Goal: Information Seeking & Learning: Understand process/instructions

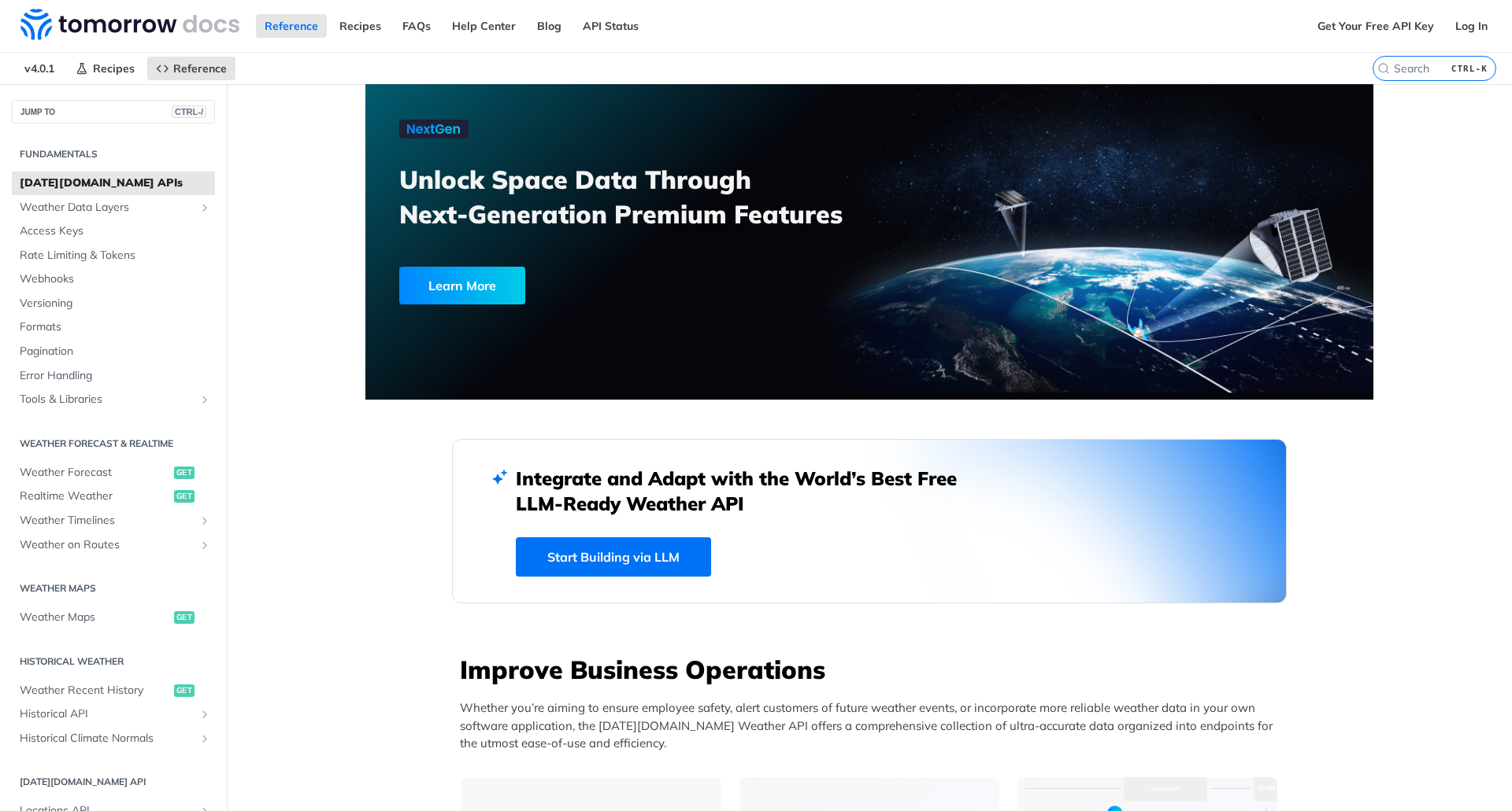
click at [902, 36] on div "Reference Recipes FAQs Help Center Blog API Status" at bounding box center [654, 26] width 1308 height 52
click at [1362, 20] on link "Get Your Free API Key" at bounding box center [1375, 25] width 134 height 24
click at [1462, 29] on link "Log In" at bounding box center [1471, 25] width 50 height 24
click at [88, 470] on span "Weather Forecast" at bounding box center [95, 473] width 151 height 16
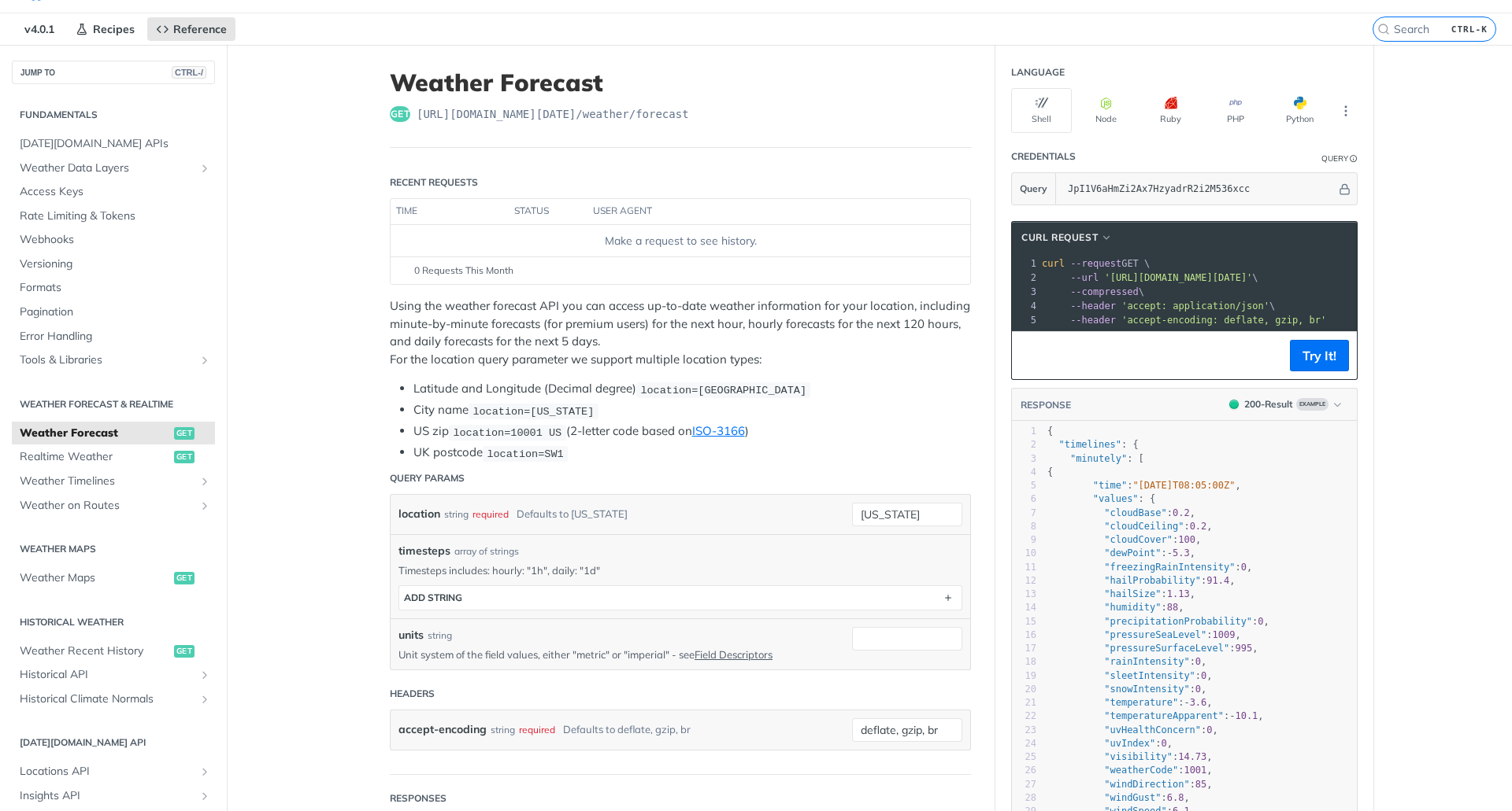
scroll to position [78, 0]
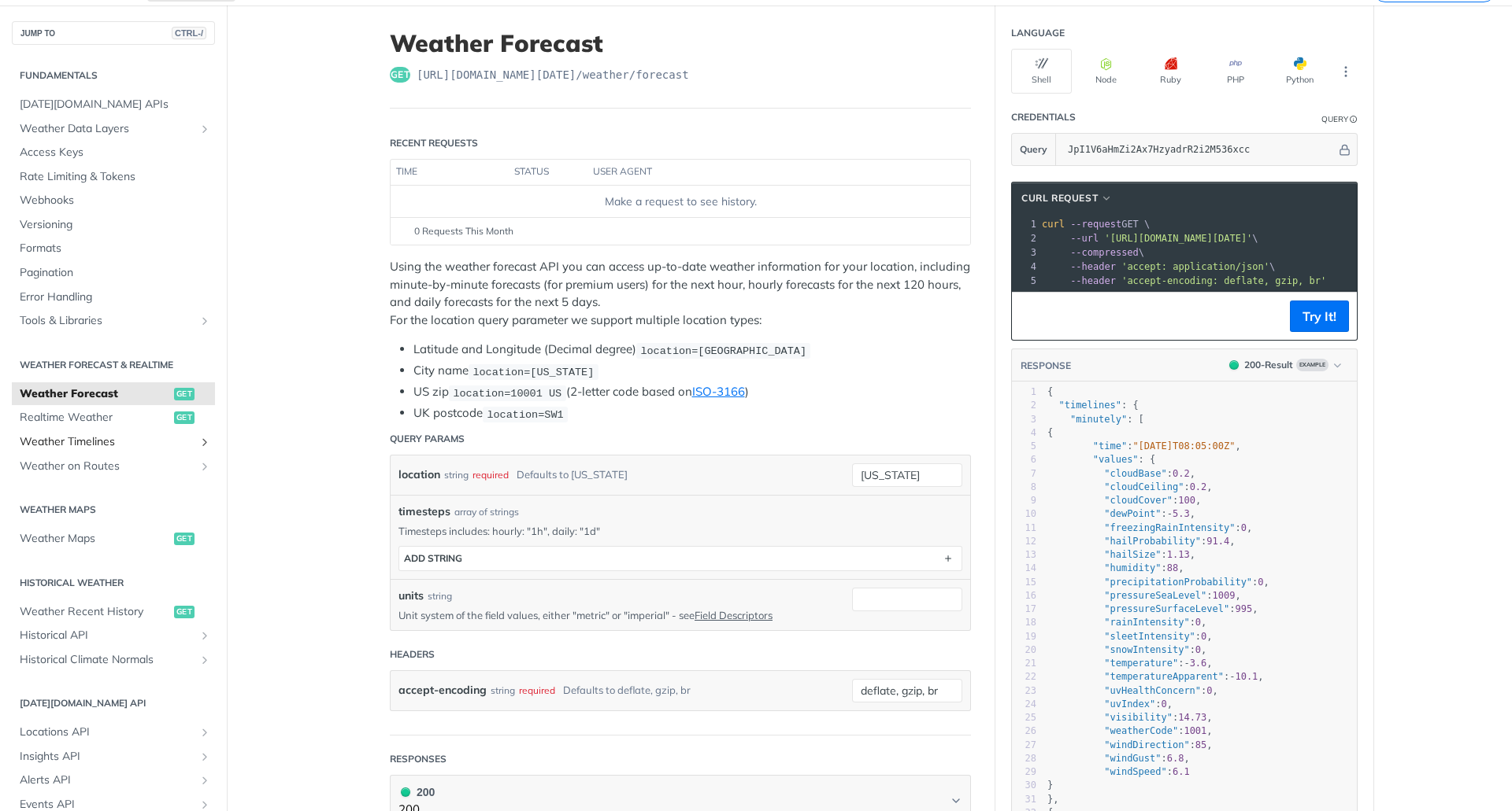
click at [64, 432] on link "Weather Timelines" at bounding box center [113, 442] width 203 height 24
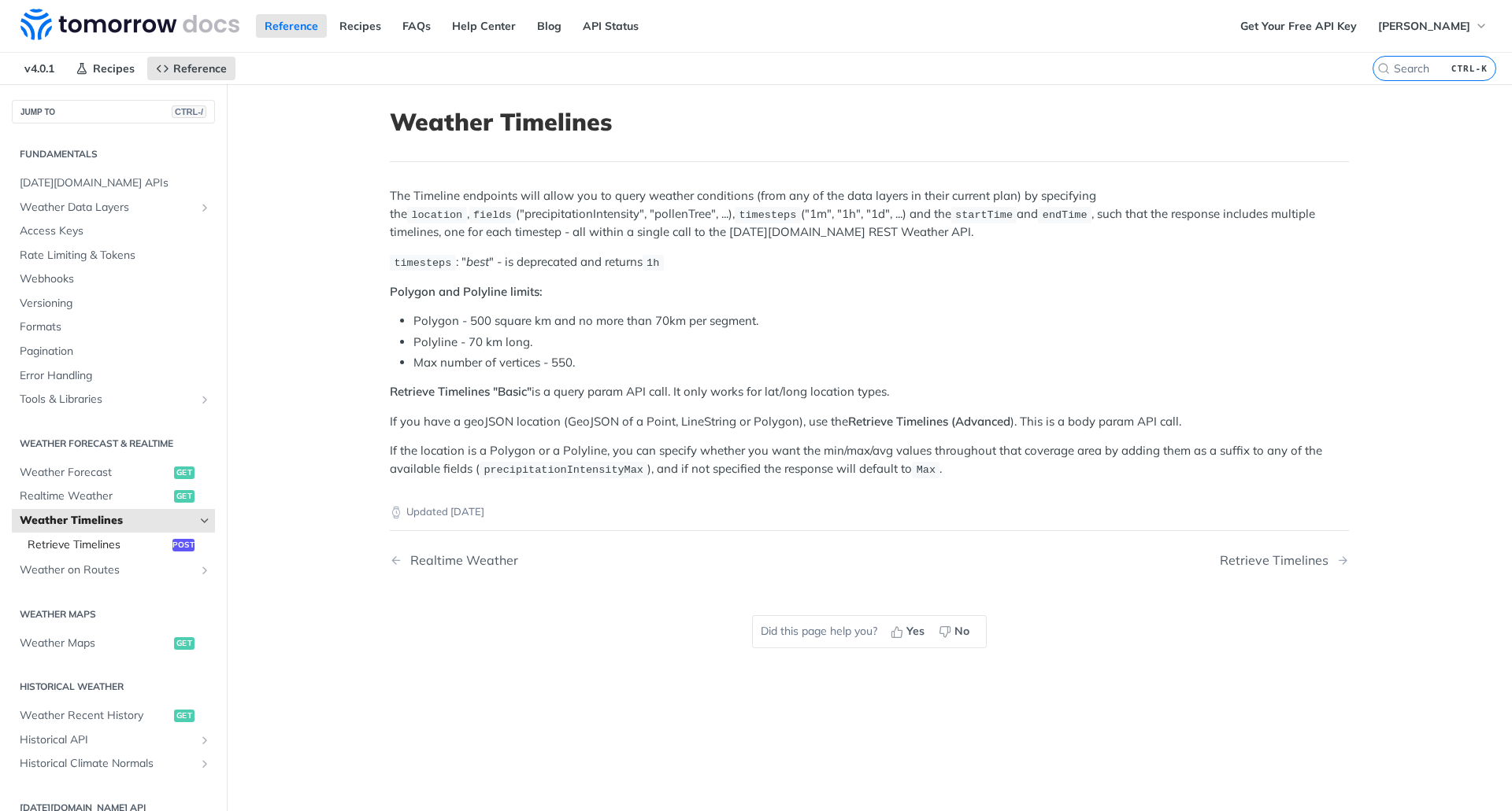
click at [103, 544] on span "Retrieve Timelines" at bounding box center [98, 545] width 141 height 16
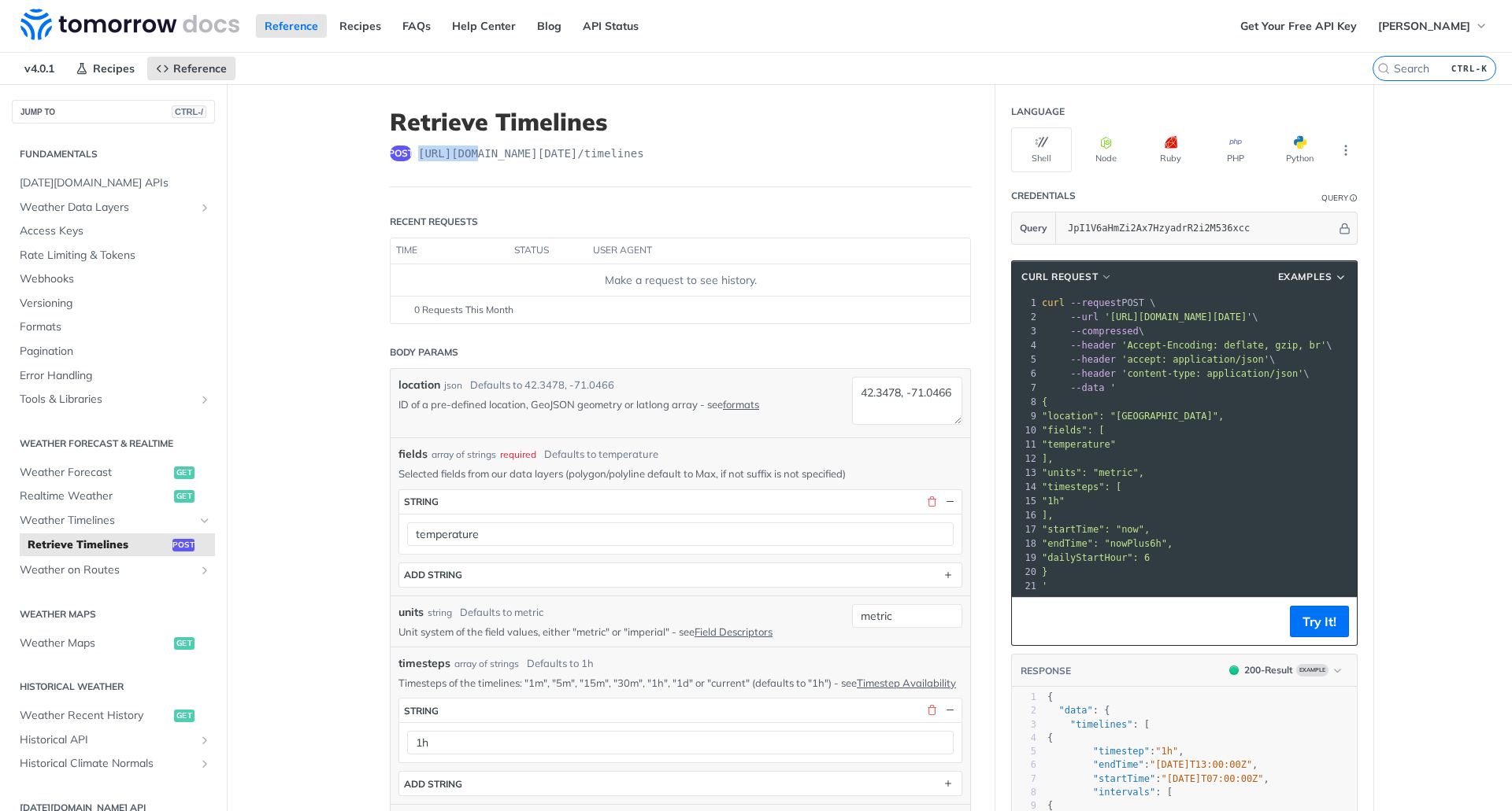
drag, startPoint x: 413, startPoint y: 154, endPoint x: 464, endPoint y: 148, distance: 51.4
click at [464, 148] on span "https://api.tomorrow.io/v4 /timelines" at bounding box center [531, 153] width 226 height 16
click at [1094, 158] on button "Node" at bounding box center [1106, 149] width 61 height 44
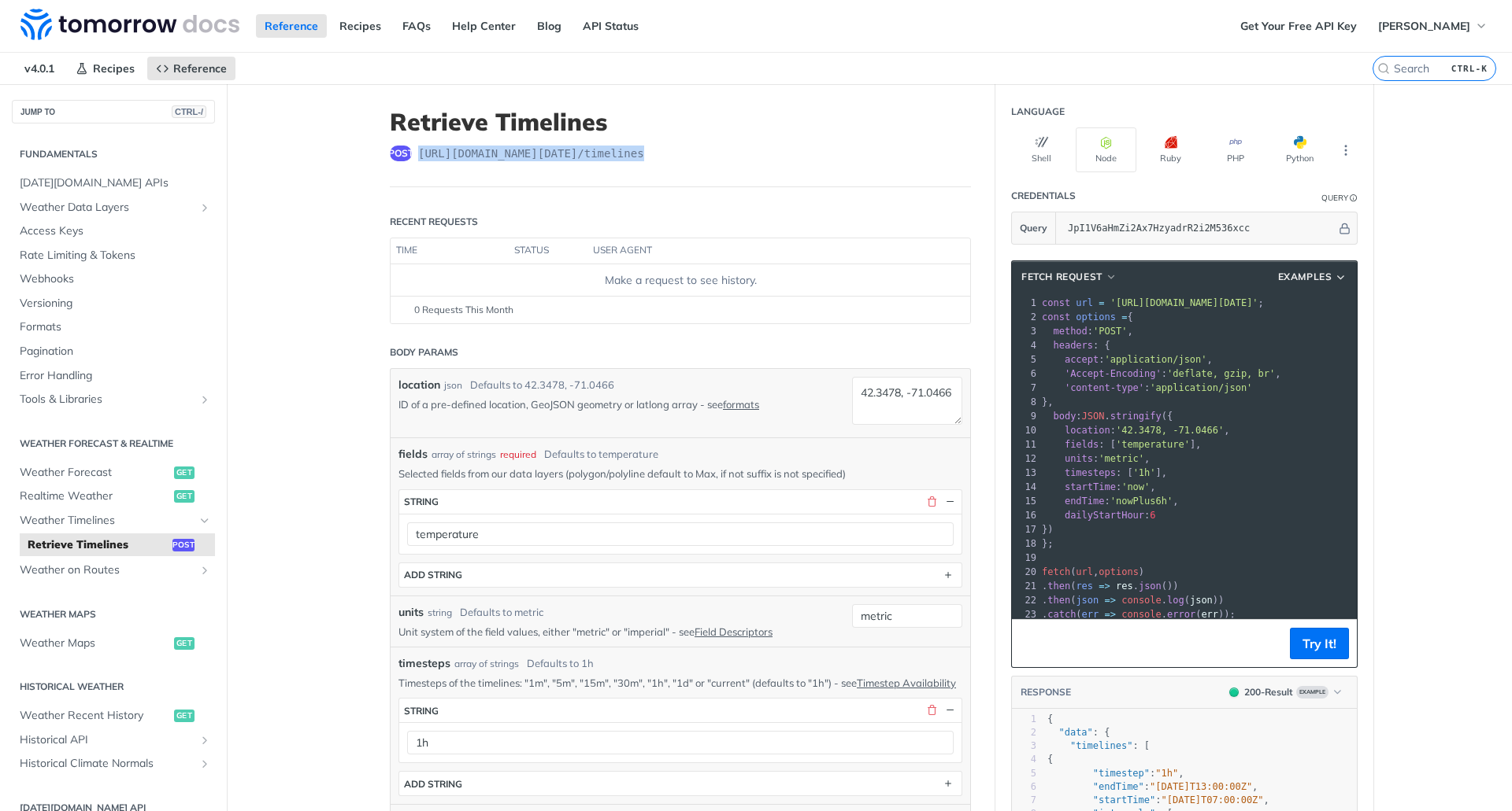
drag, startPoint x: 633, startPoint y: 152, endPoint x: 411, endPoint y: 154, distance: 222.0
click at [411, 154] on div "post https://api.tomorrow.io/v4 /timelines" at bounding box center [680, 153] width 581 height 16
copy span "https://api.tomorrow.io/v4 /timelines"
click at [1305, 640] on button "Try It!" at bounding box center [1319, 644] width 59 height 31
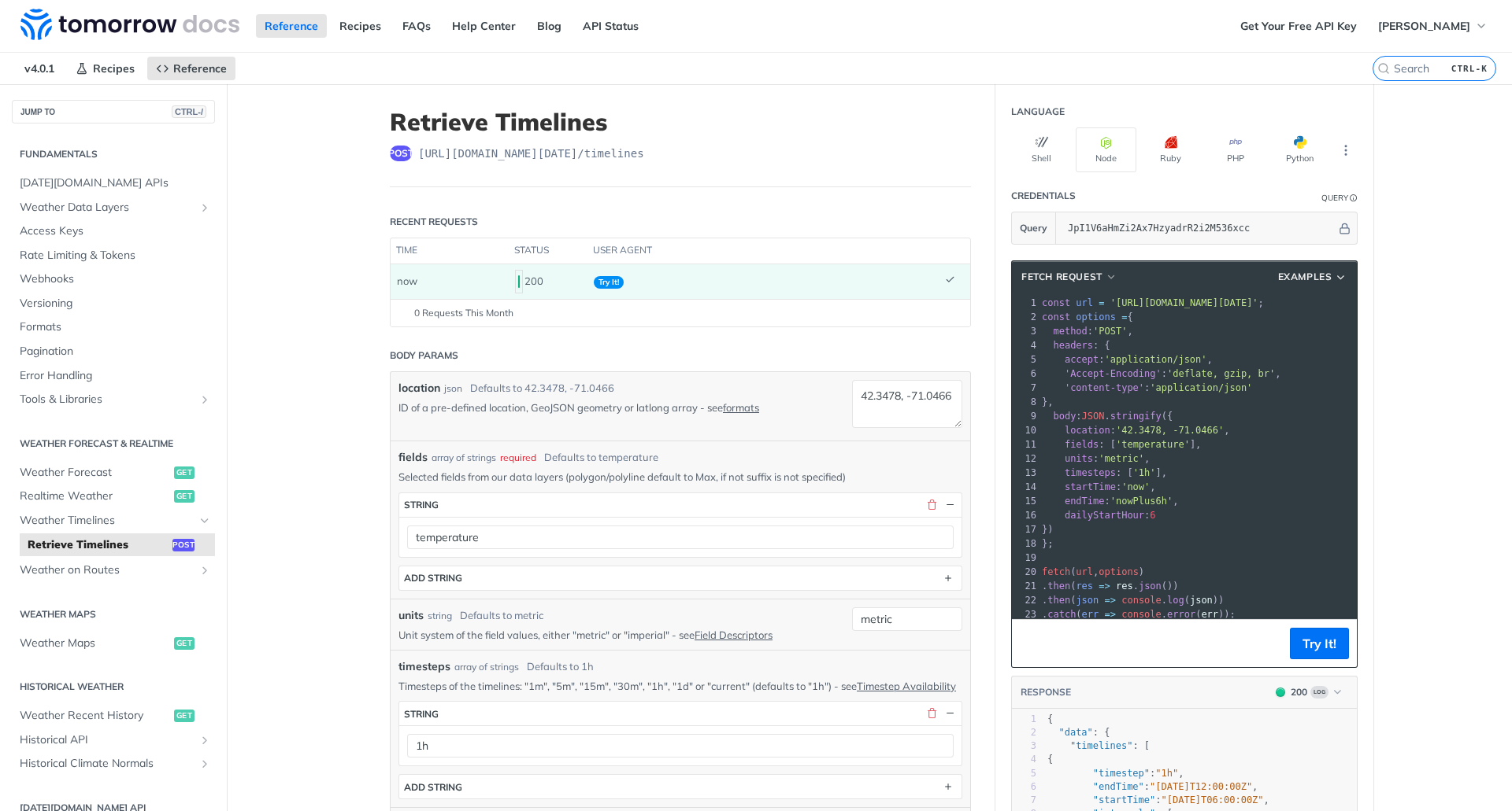
click at [478, 278] on td "now" at bounding box center [450, 282] width 119 height 35
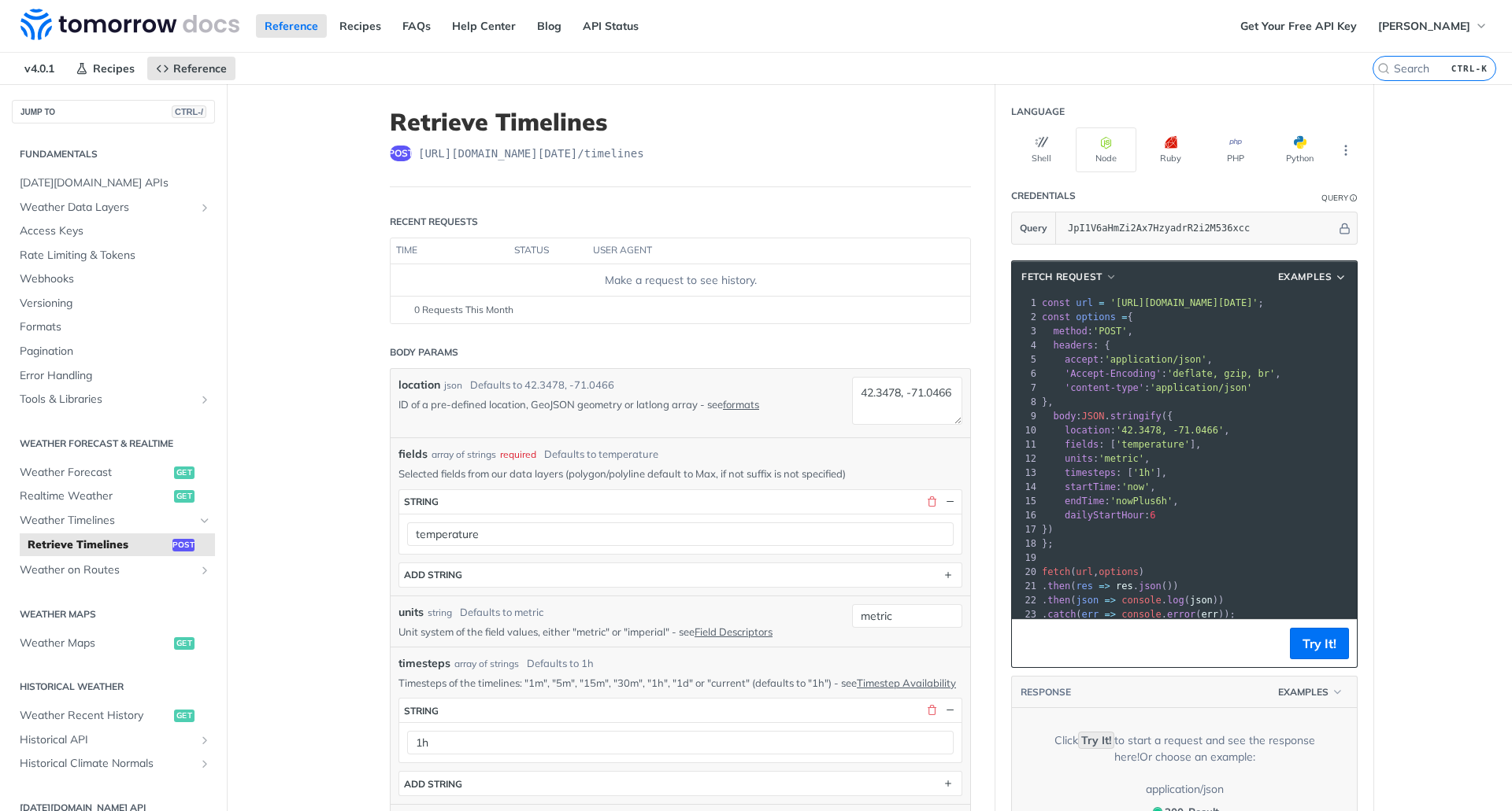
click at [478, 278] on div "Make a request to see history." at bounding box center [680, 280] width 566 height 17
click at [1313, 641] on button "Try It!" at bounding box center [1319, 644] width 59 height 31
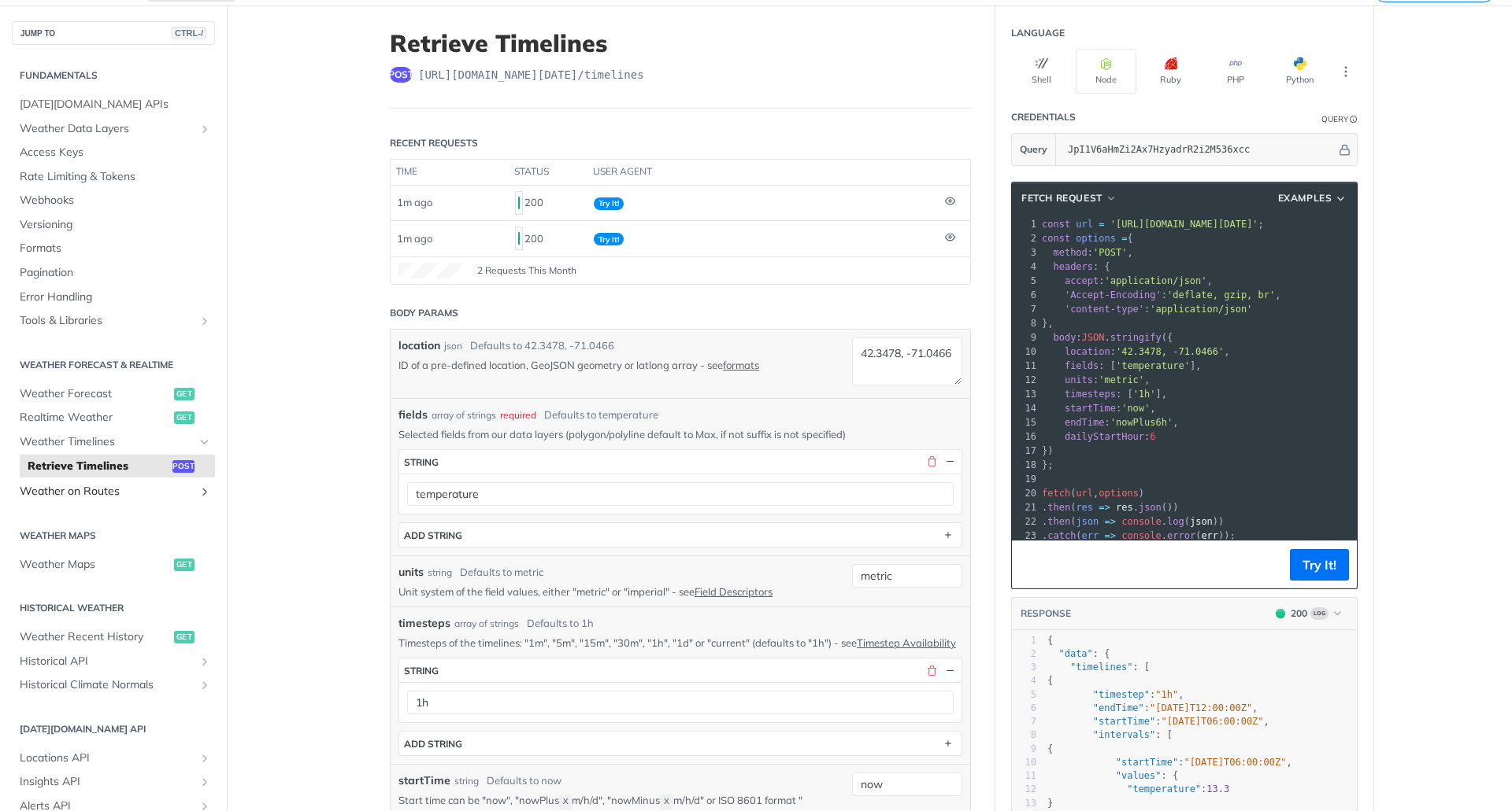
click at [78, 490] on span "Weather on Routes" at bounding box center [107, 492] width 175 height 16
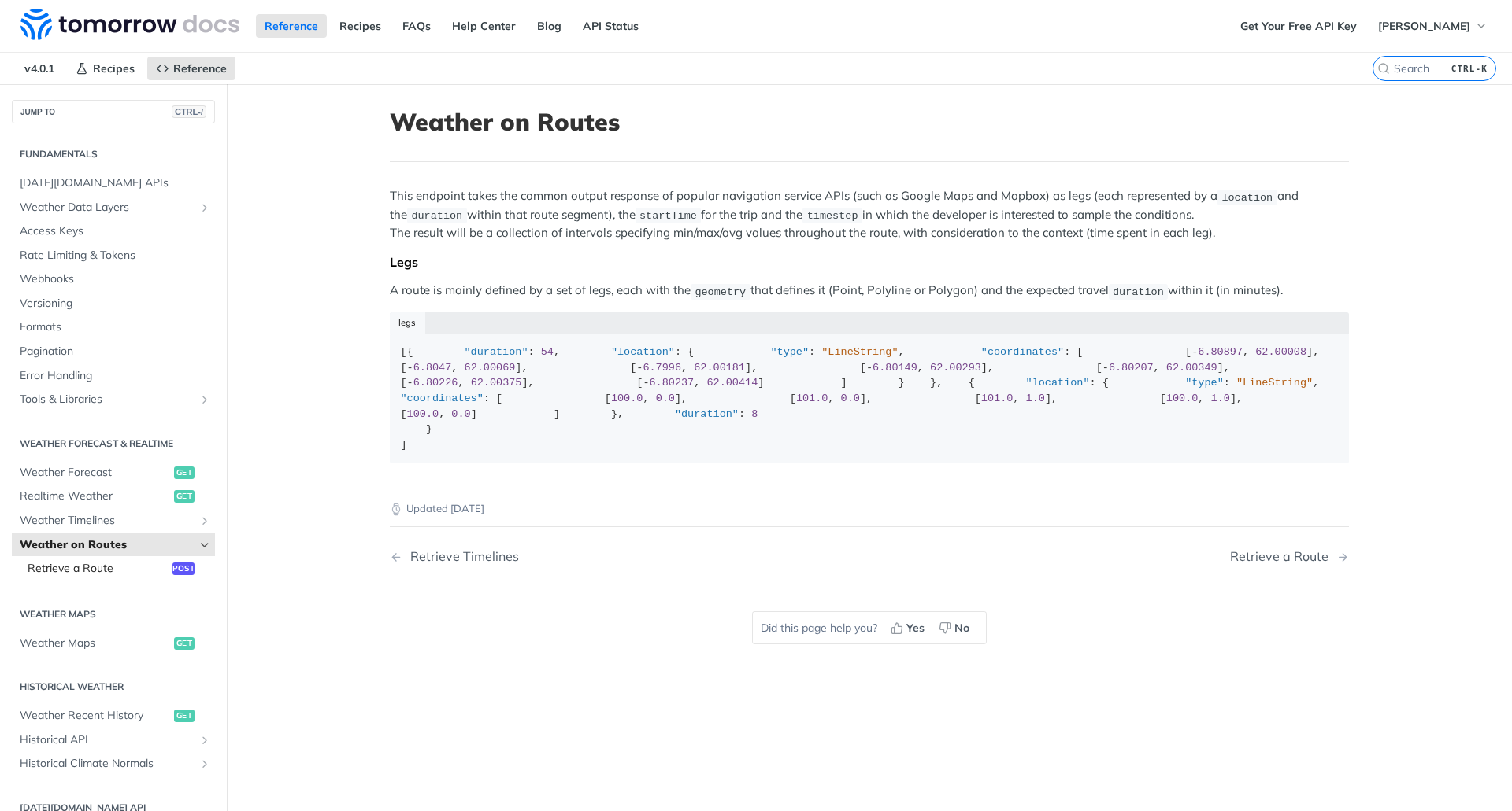
click at [98, 572] on span "Retrieve a Route" at bounding box center [98, 569] width 141 height 16
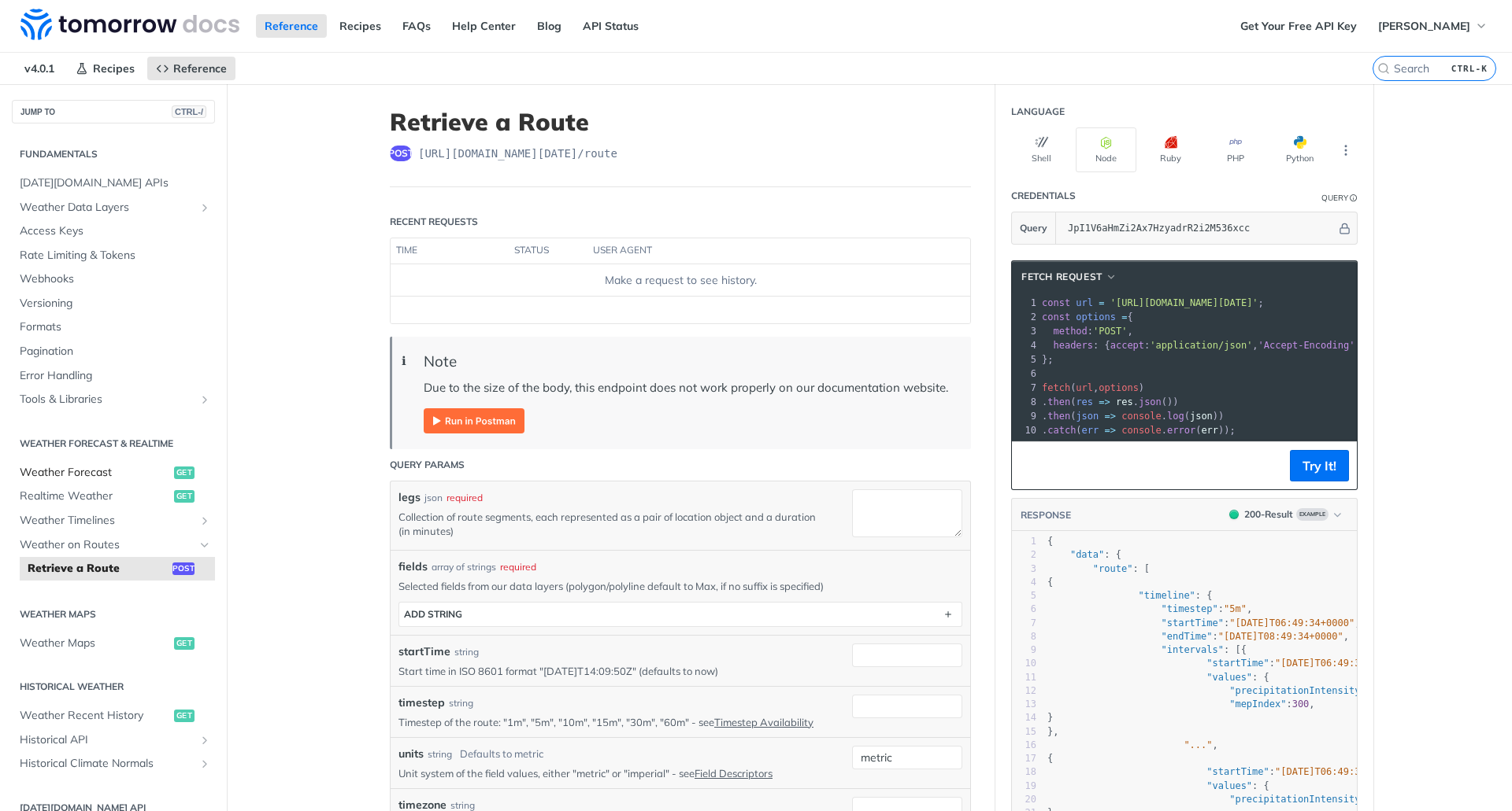
click at [84, 478] on span "Weather Forecast" at bounding box center [95, 473] width 151 height 16
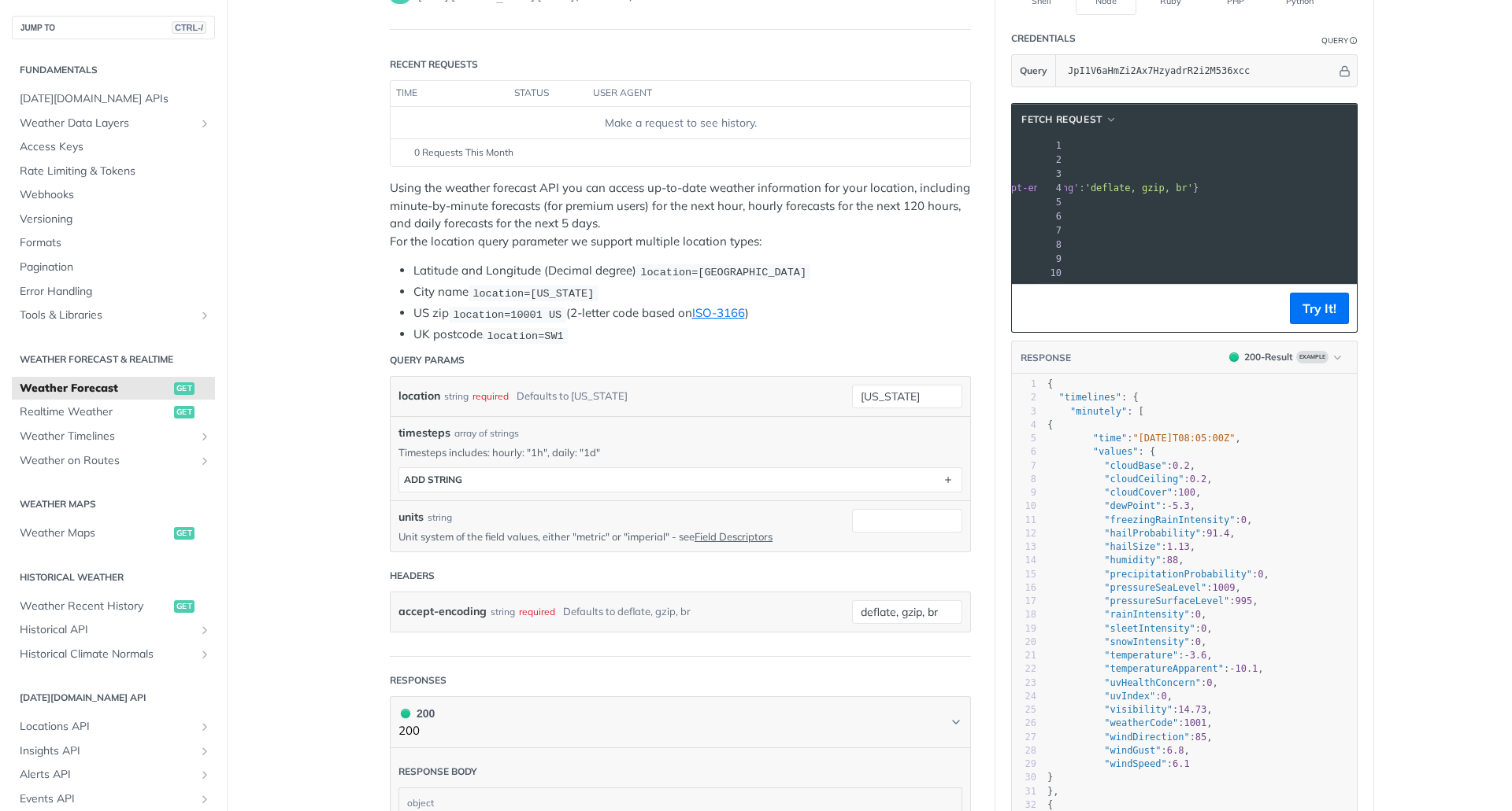
scroll to position [0, 301]
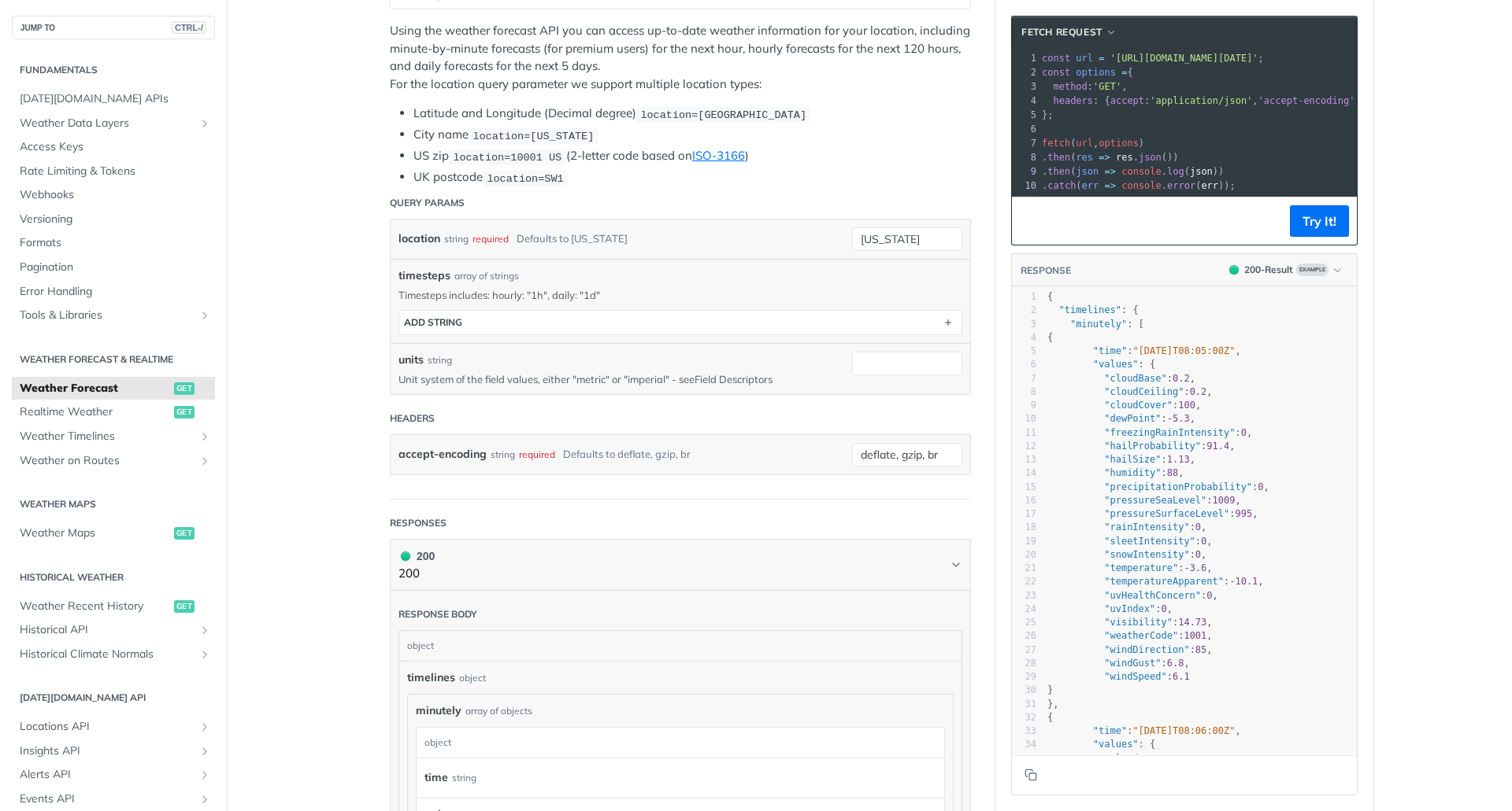
click at [754, 378] on link "Field Descriptors" at bounding box center [733, 379] width 78 height 12
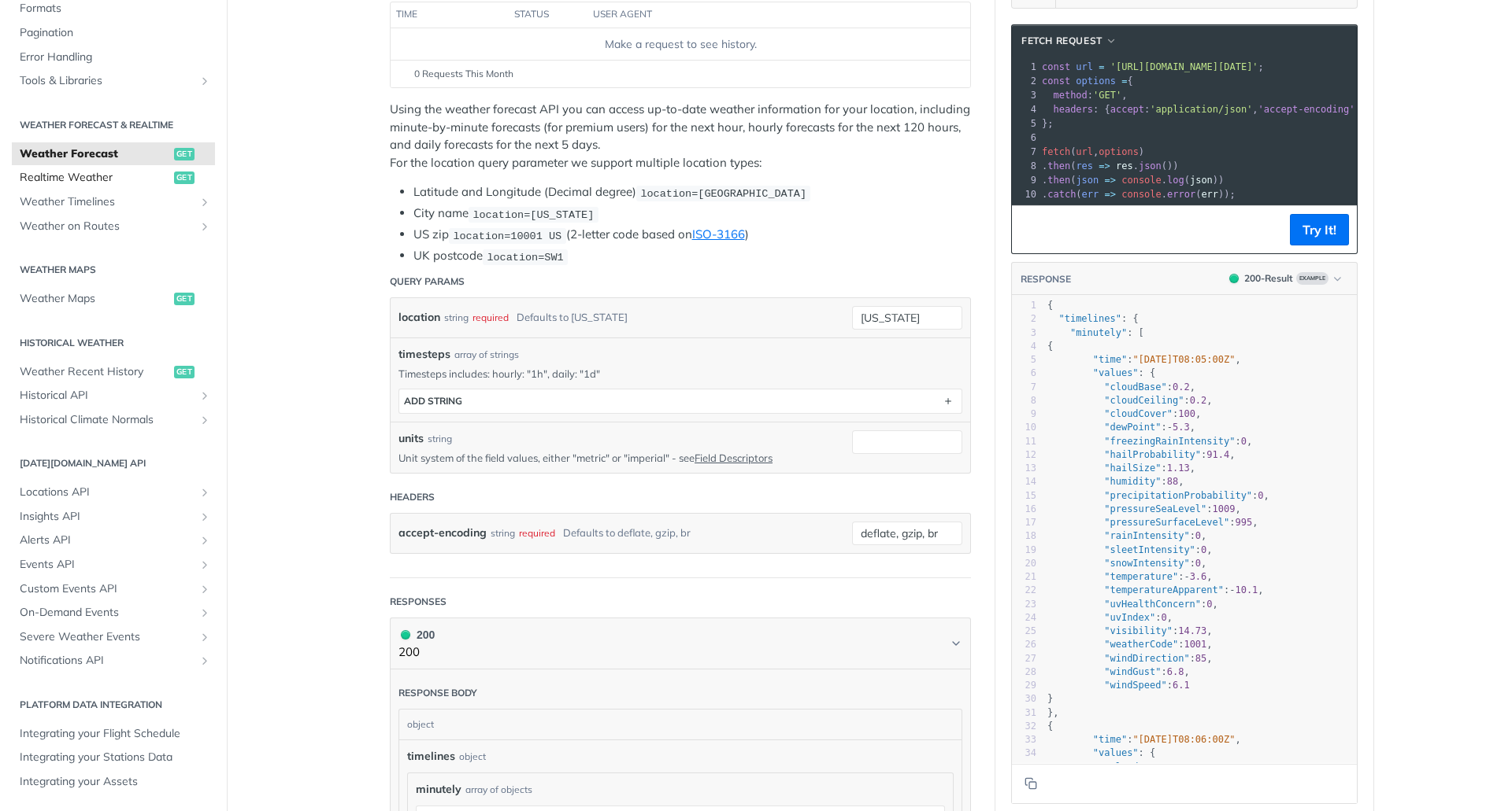
click at [94, 181] on span "Realtime Weather" at bounding box center [95, 178] width 151 height 16
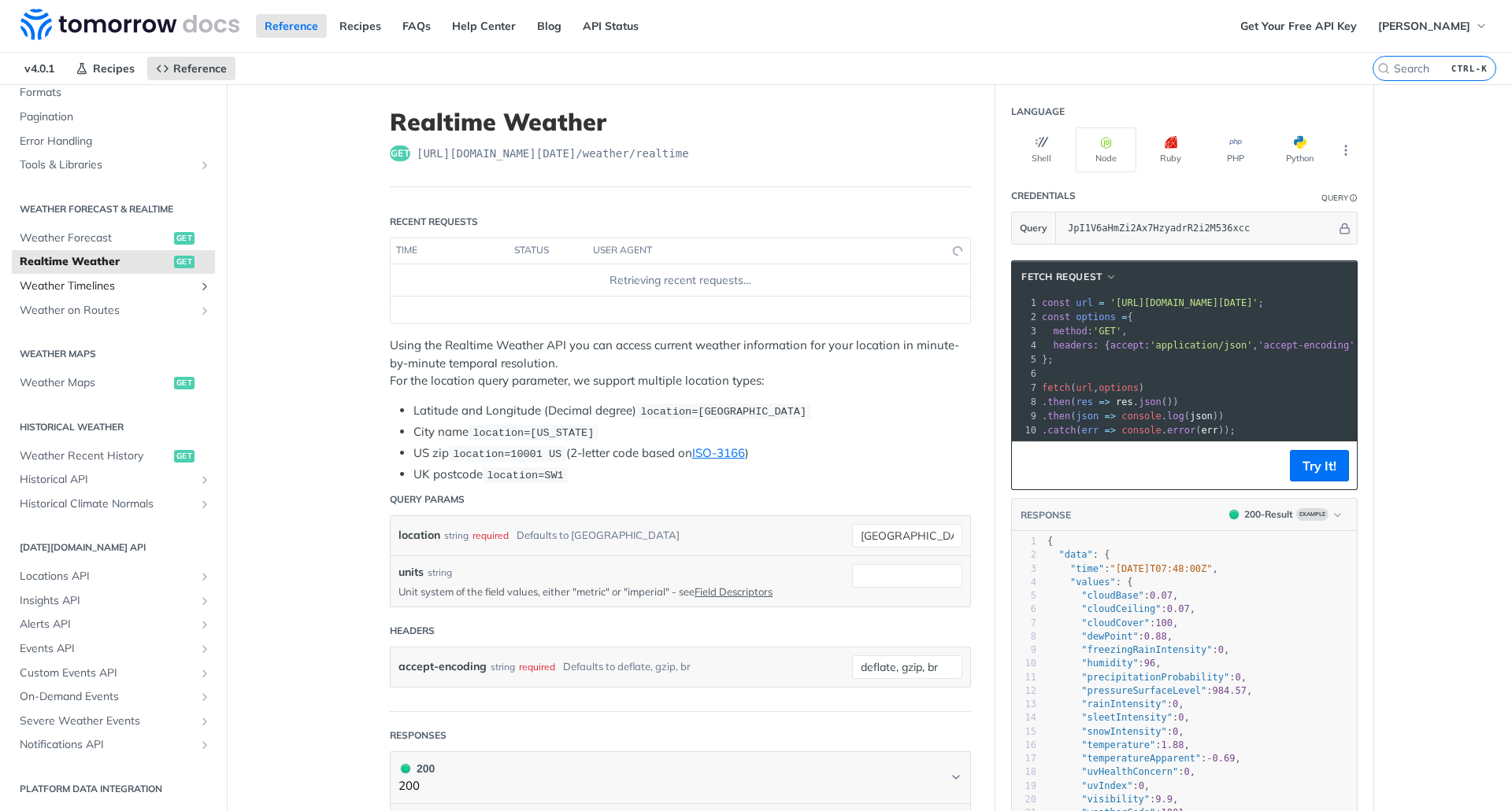
click at [87, 285] on span "Weather Timelines" at bounding box center [107, 287] width 175 height 16
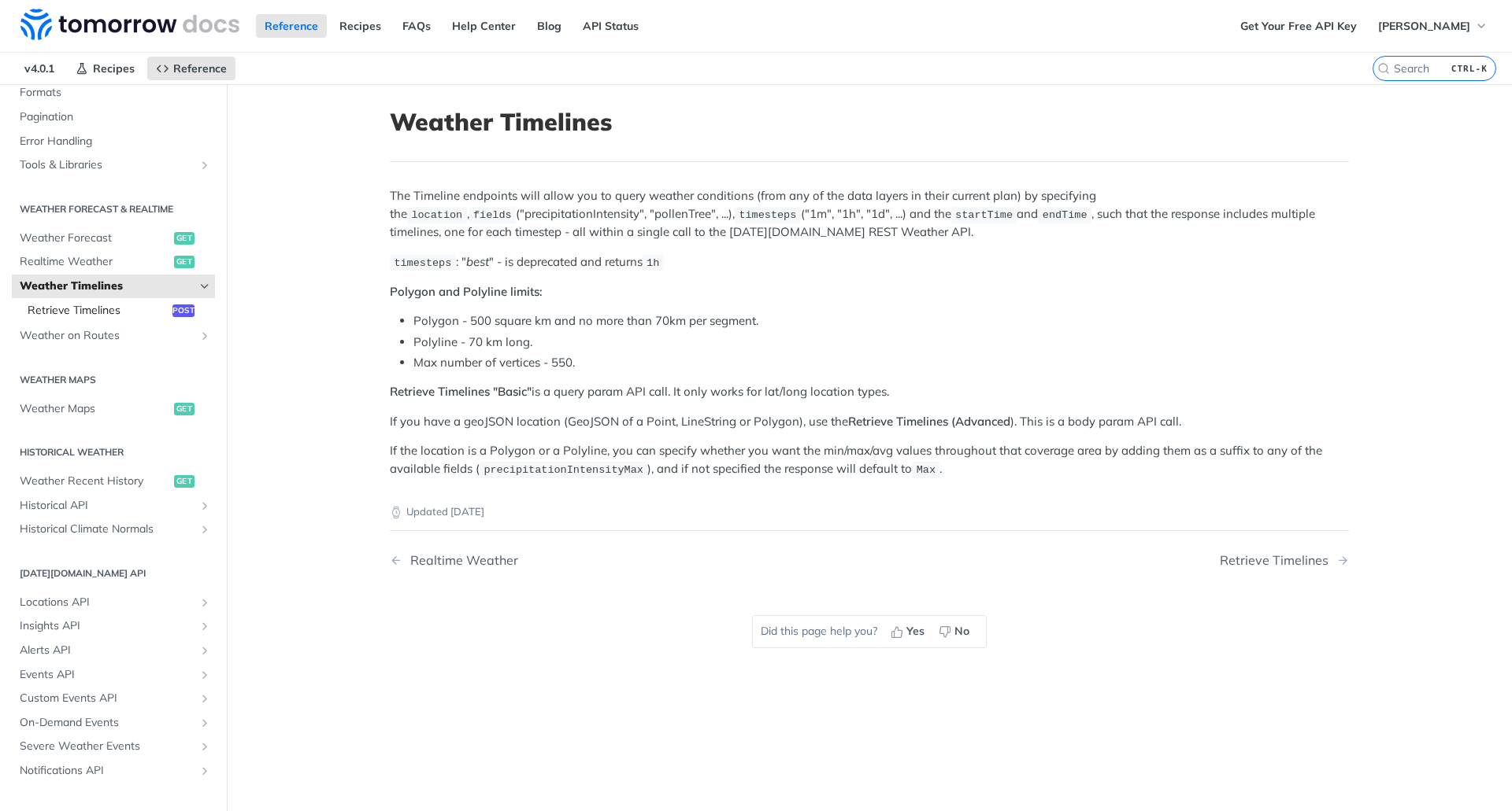
click at [99, 308] on span "Retrieve Timelines" at bounding box center [98, 311] width 141 height 16
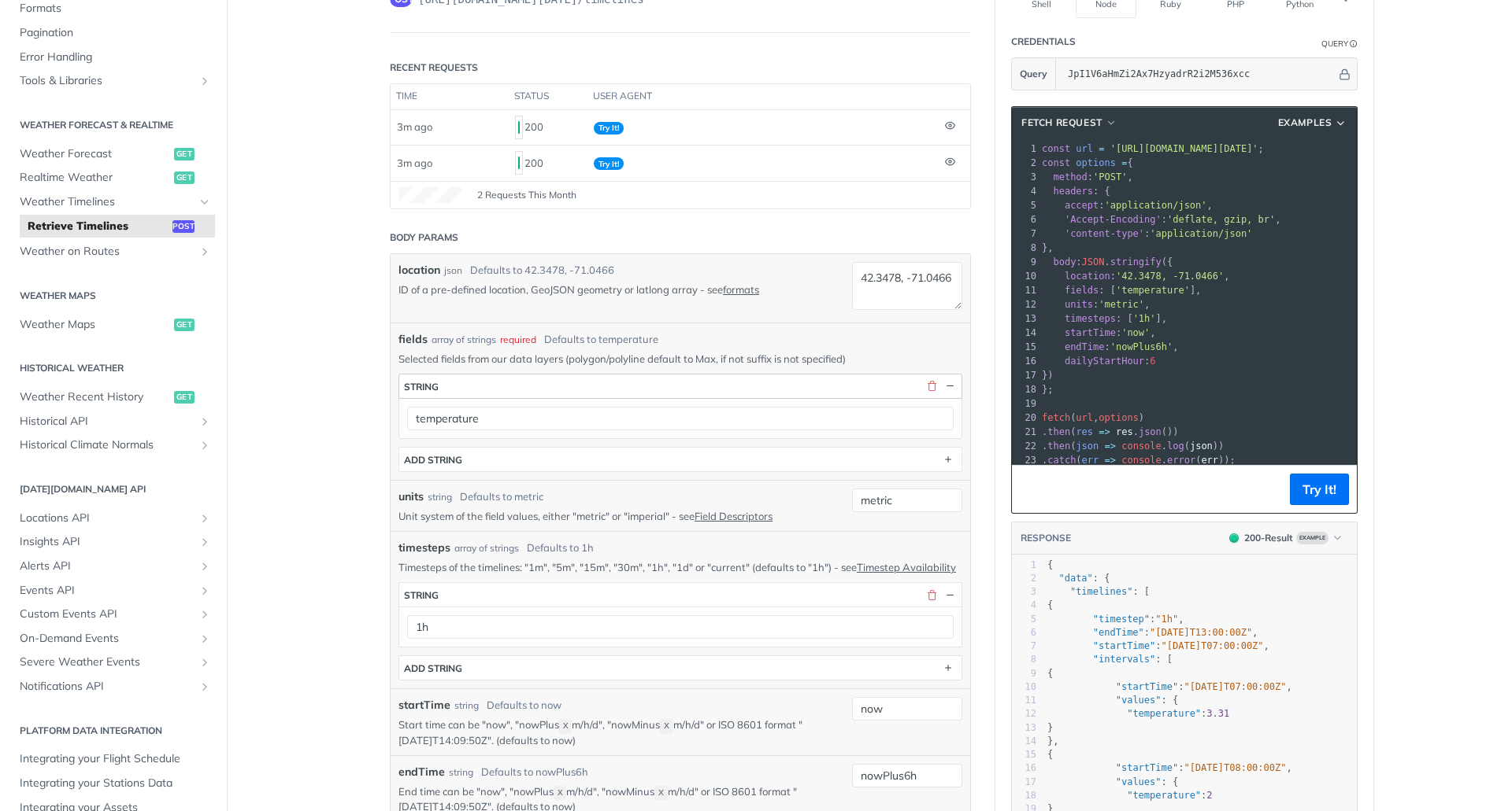
scroll to position [158, 0]
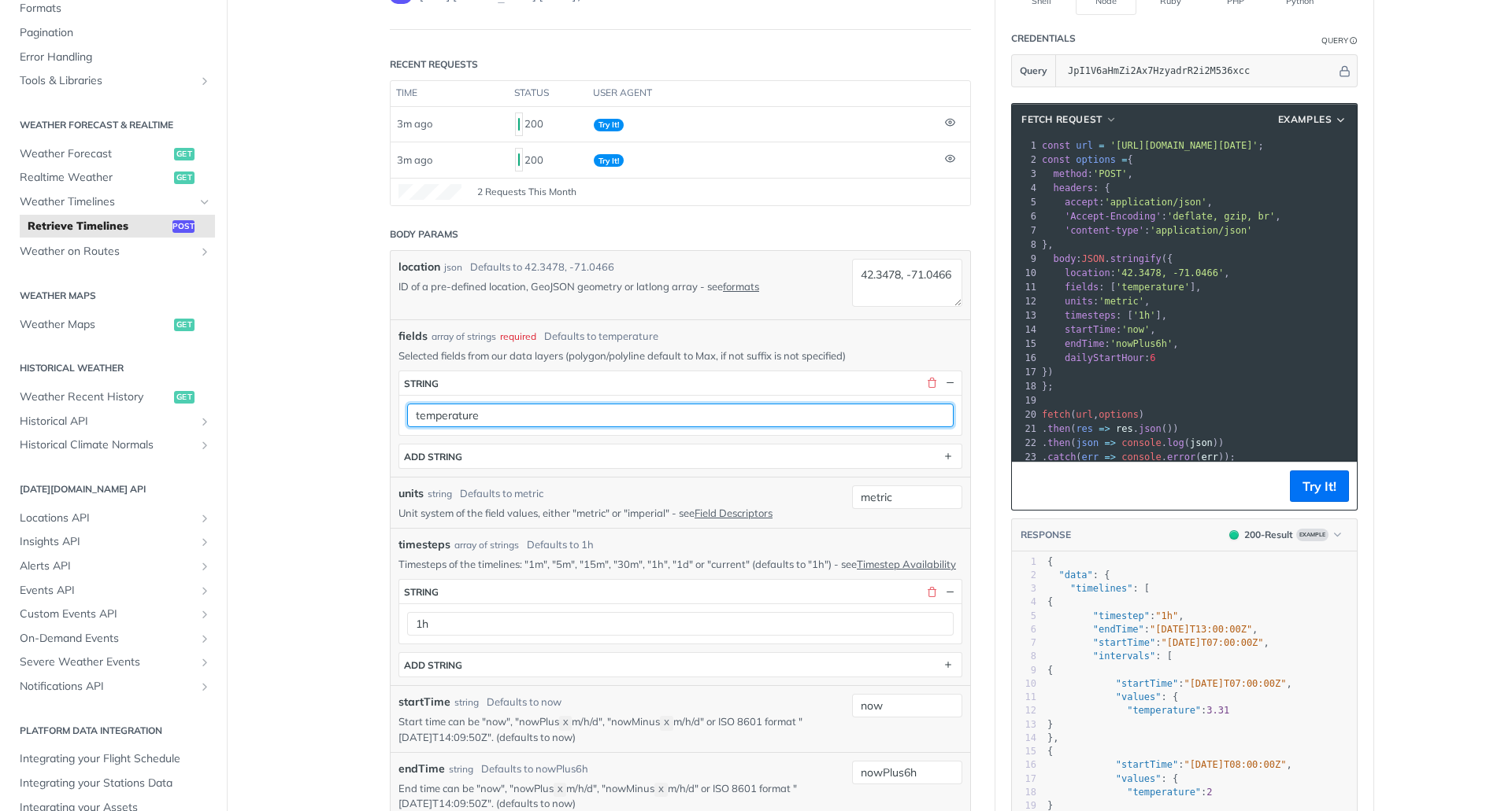
click at [907, 415] on input "temperature" at bounding box center [680, 415] width 546 height 24
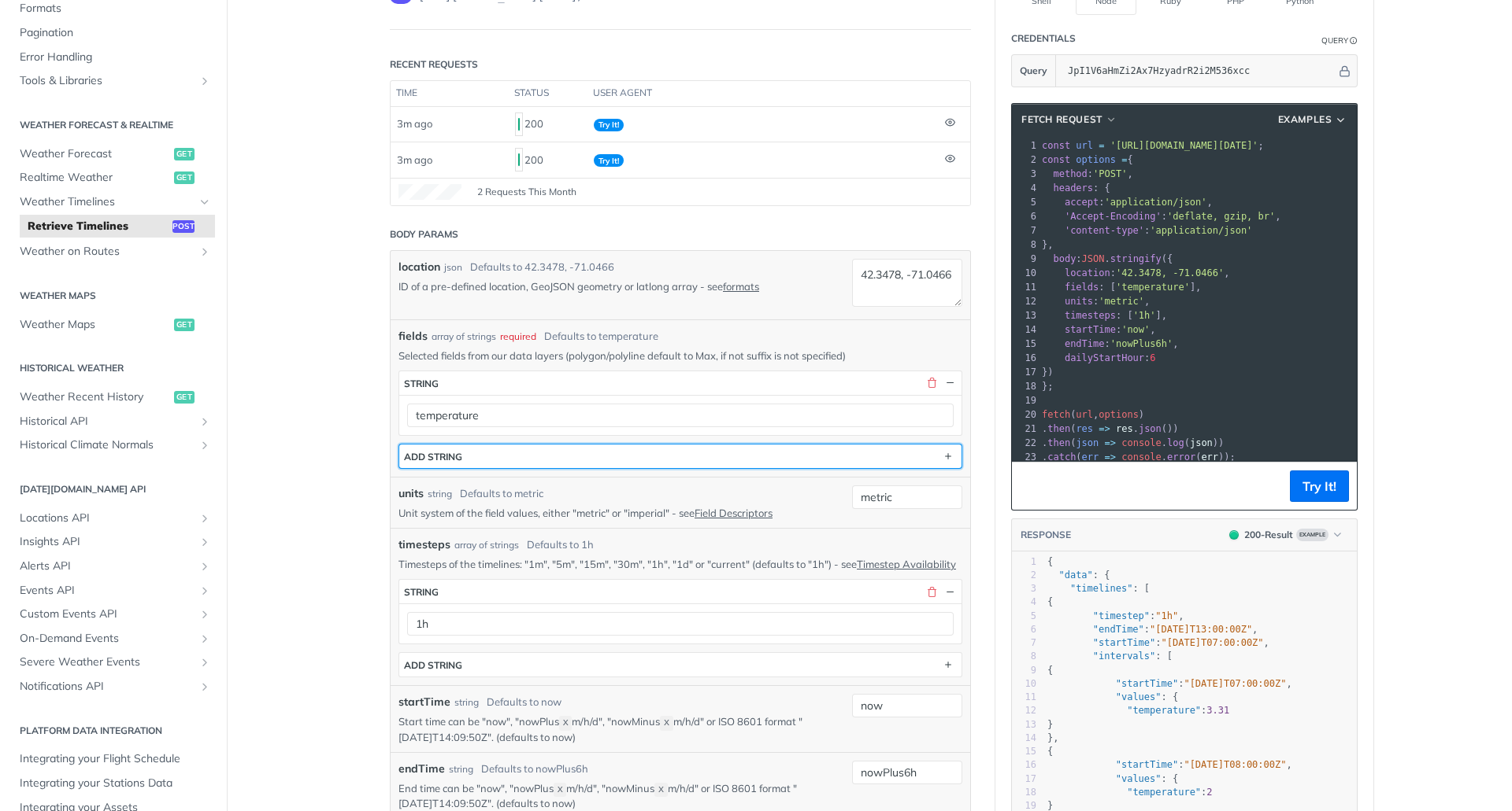
click at [713, 453] on button "ADD string" at bounding box center [680, 456] width 562 height 24
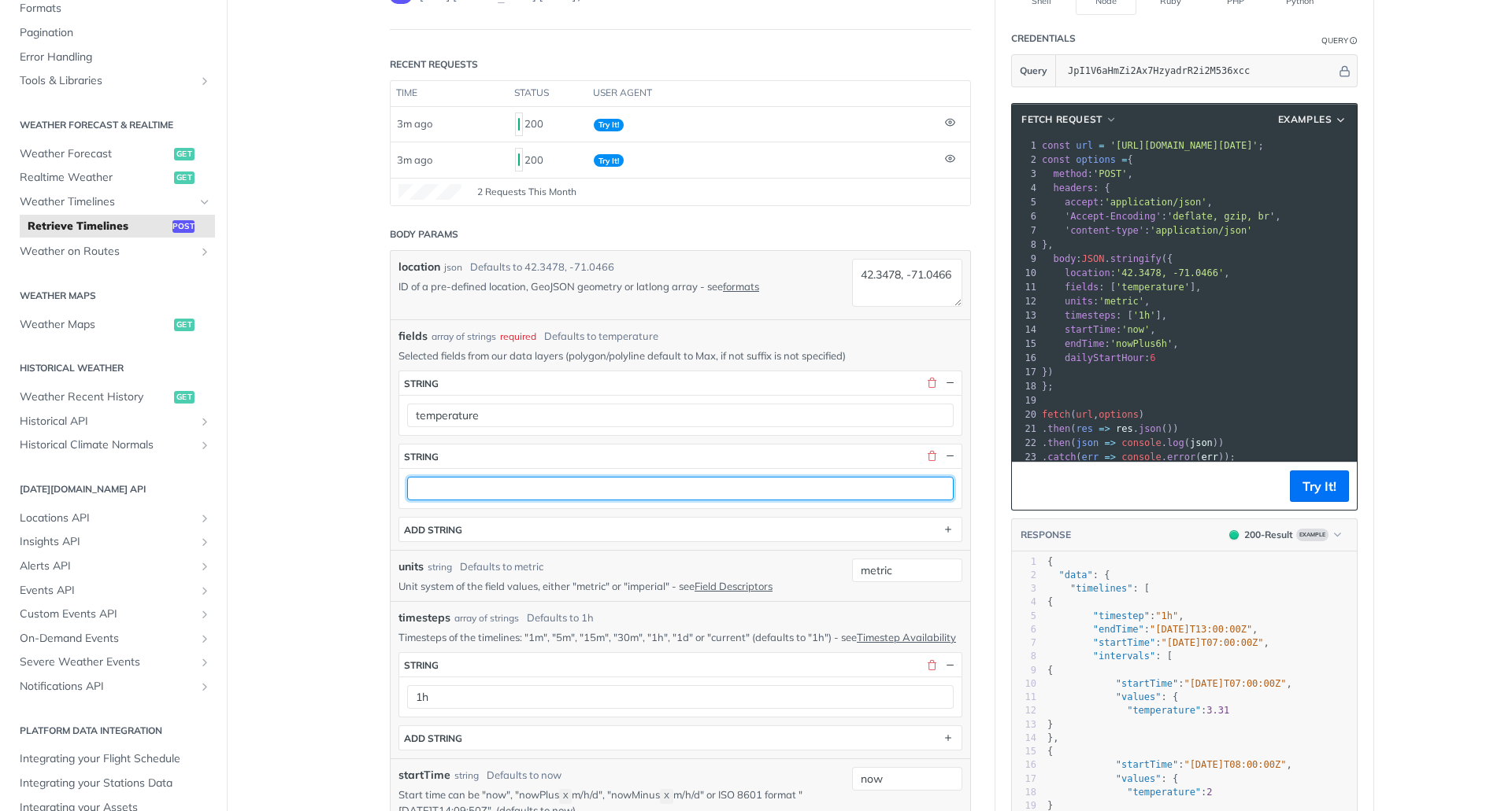
click at [851, 494] on input "text" at bounding box center [680, 488] width 546 height 24
click at [462, 481] on input "text" at bounding box center [680, 488] width 546 height 24
paste input "precipitationProbability"
type input "precipitationProbability"
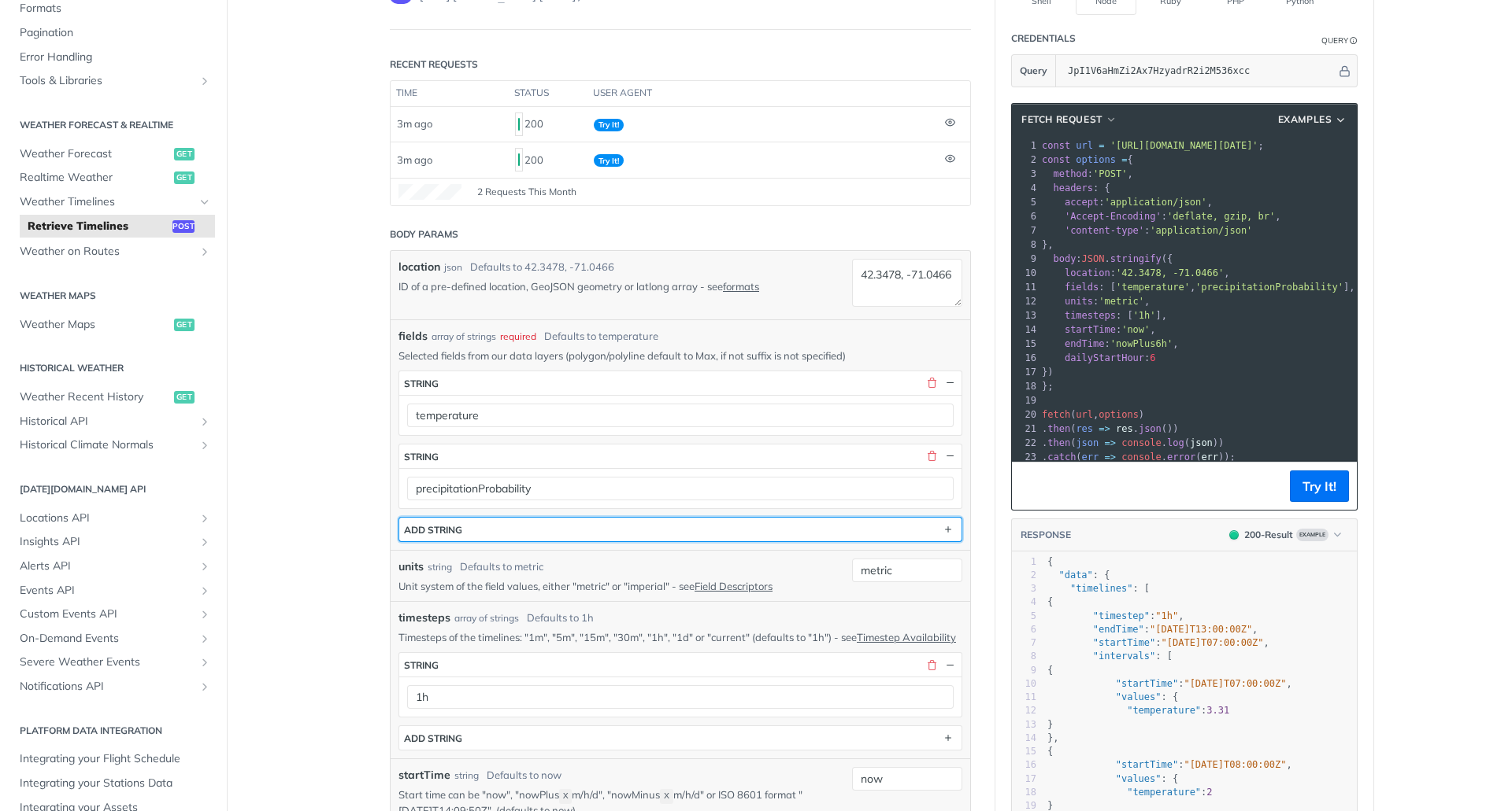
click at [707, 529] on button "ADD string" at bounding box center [680, 529] width 562 height 24
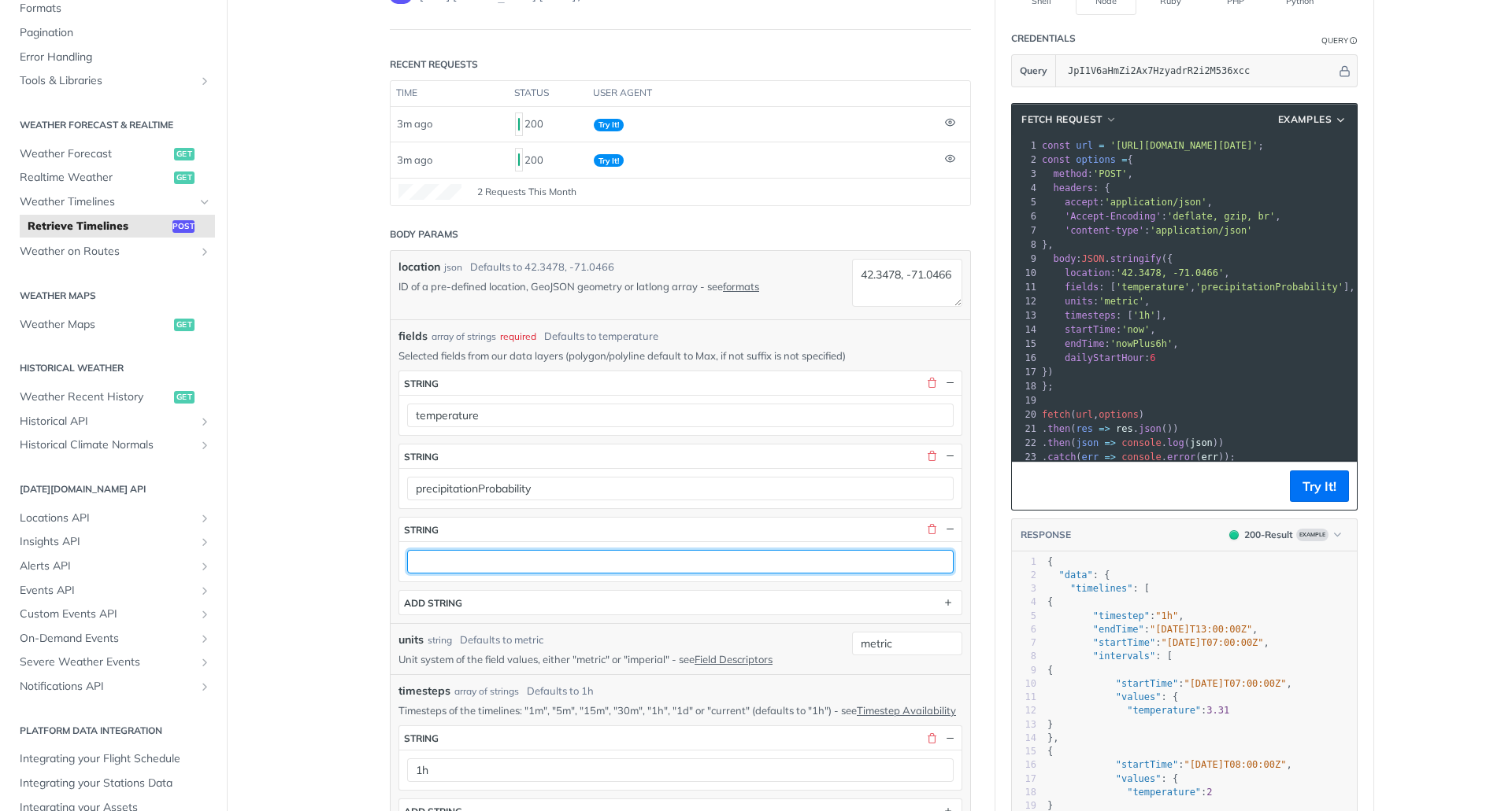
click at [474, 558] on input "text" at bounding box center [680, 561] width 546 height 24
paste input "precipitationIntensity"
type input "precipitationIntensity"
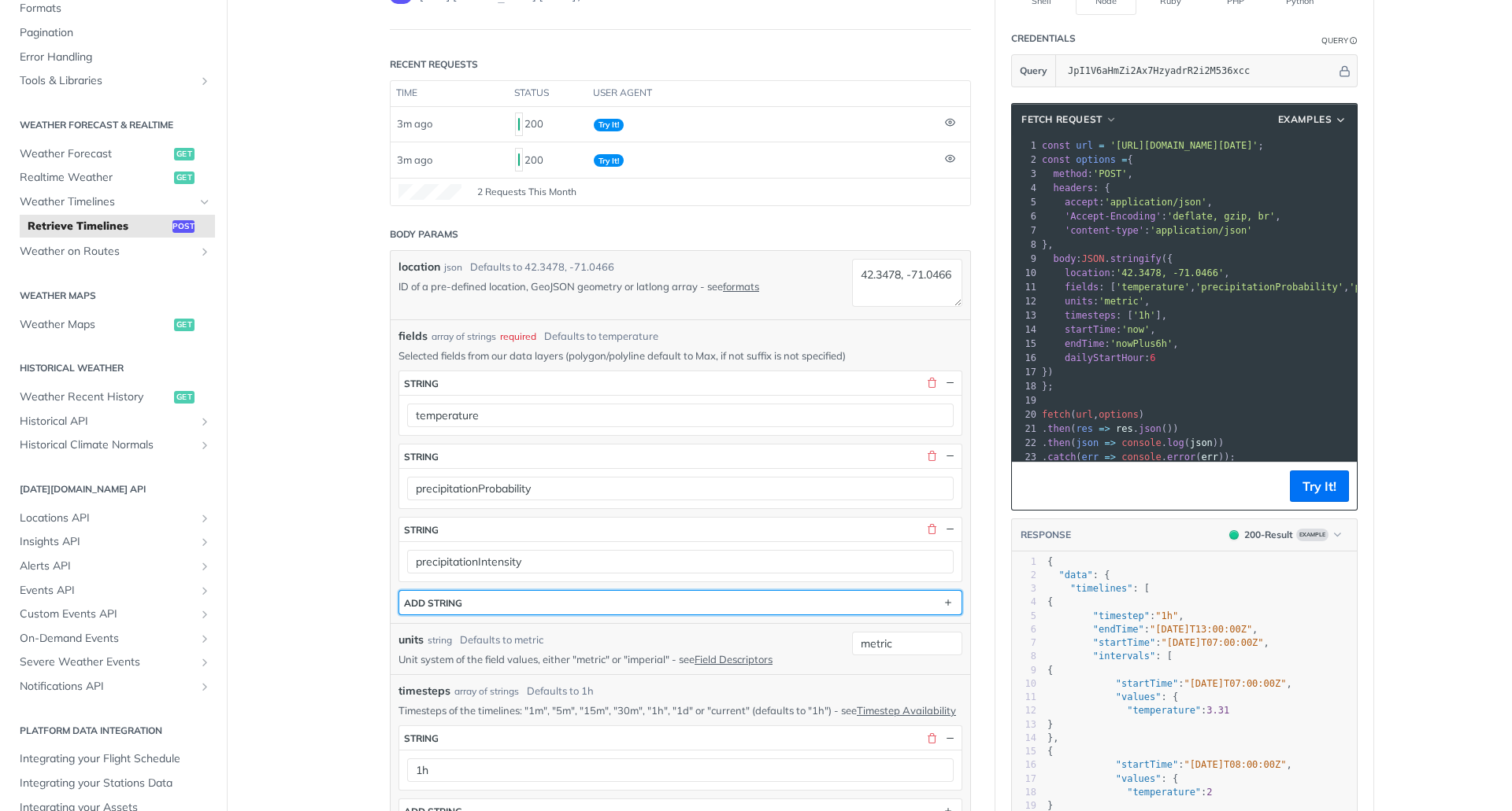
click at [482, 602] on button "ADD string" at bounding box center [680, 602] width 562 height 24
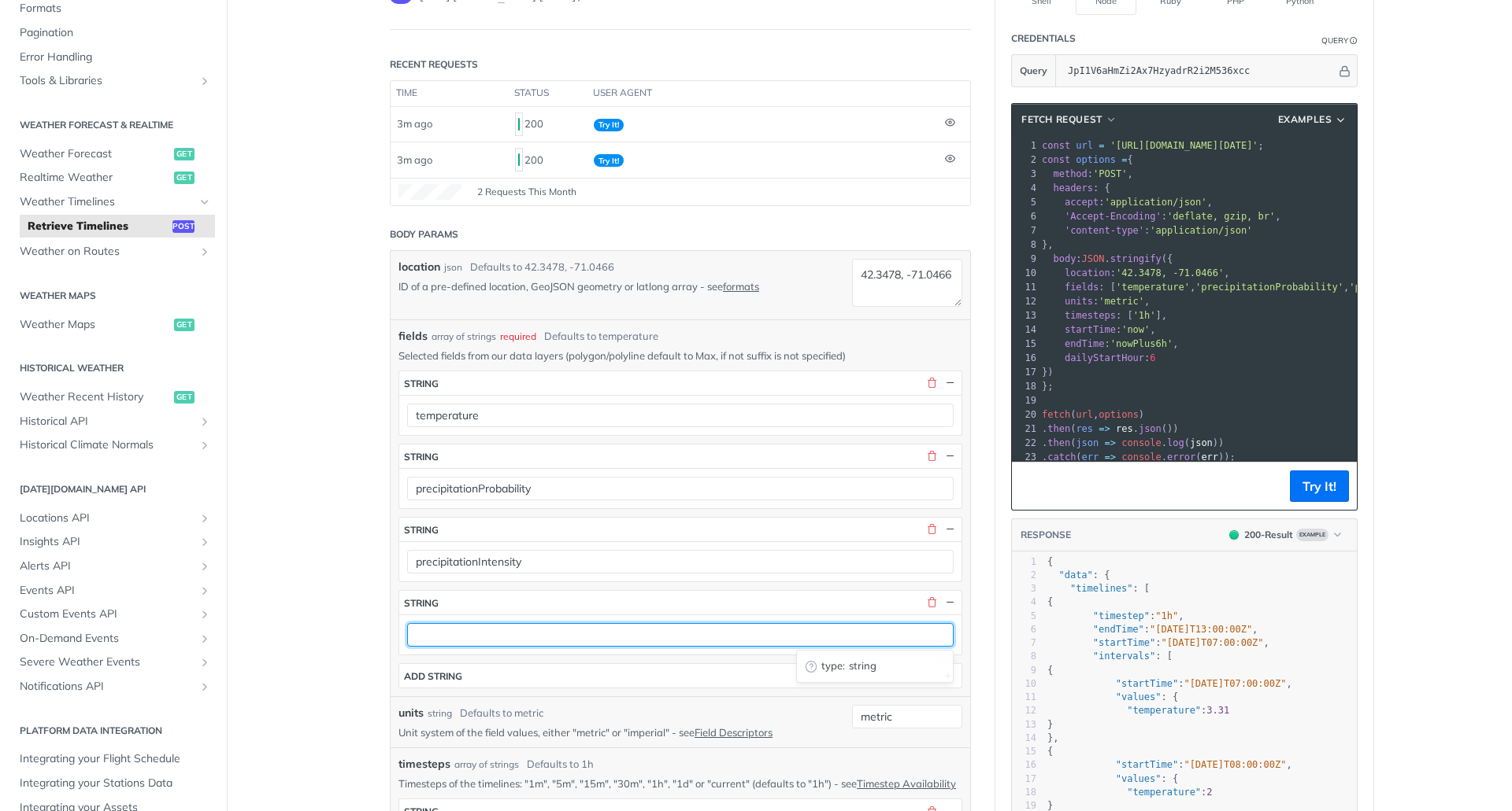
click at [455, 632] on input "text" at bounding box center [680, 634] width 546 height 24
paste input "windSpeed"
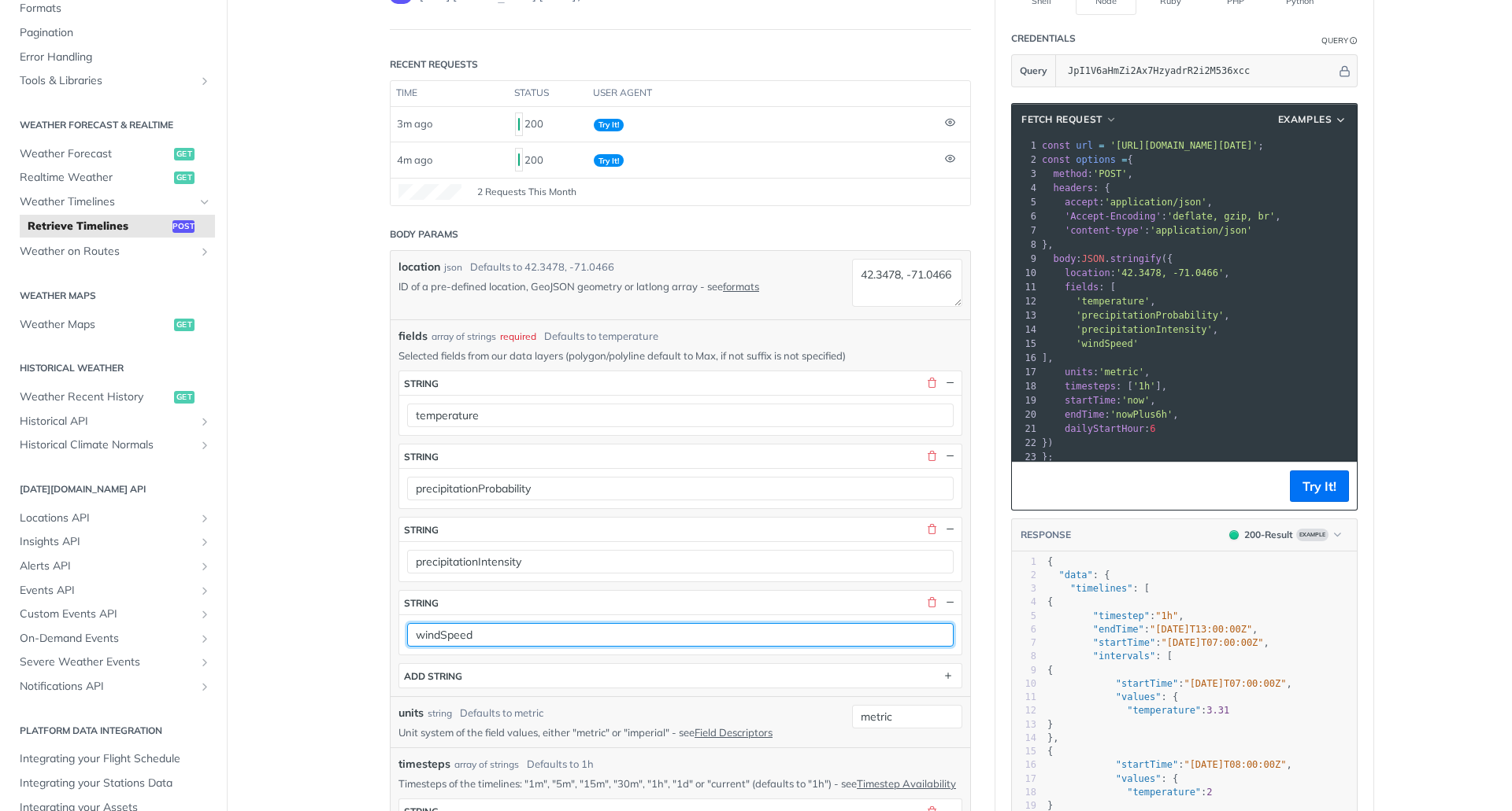
type input "windSpeed"
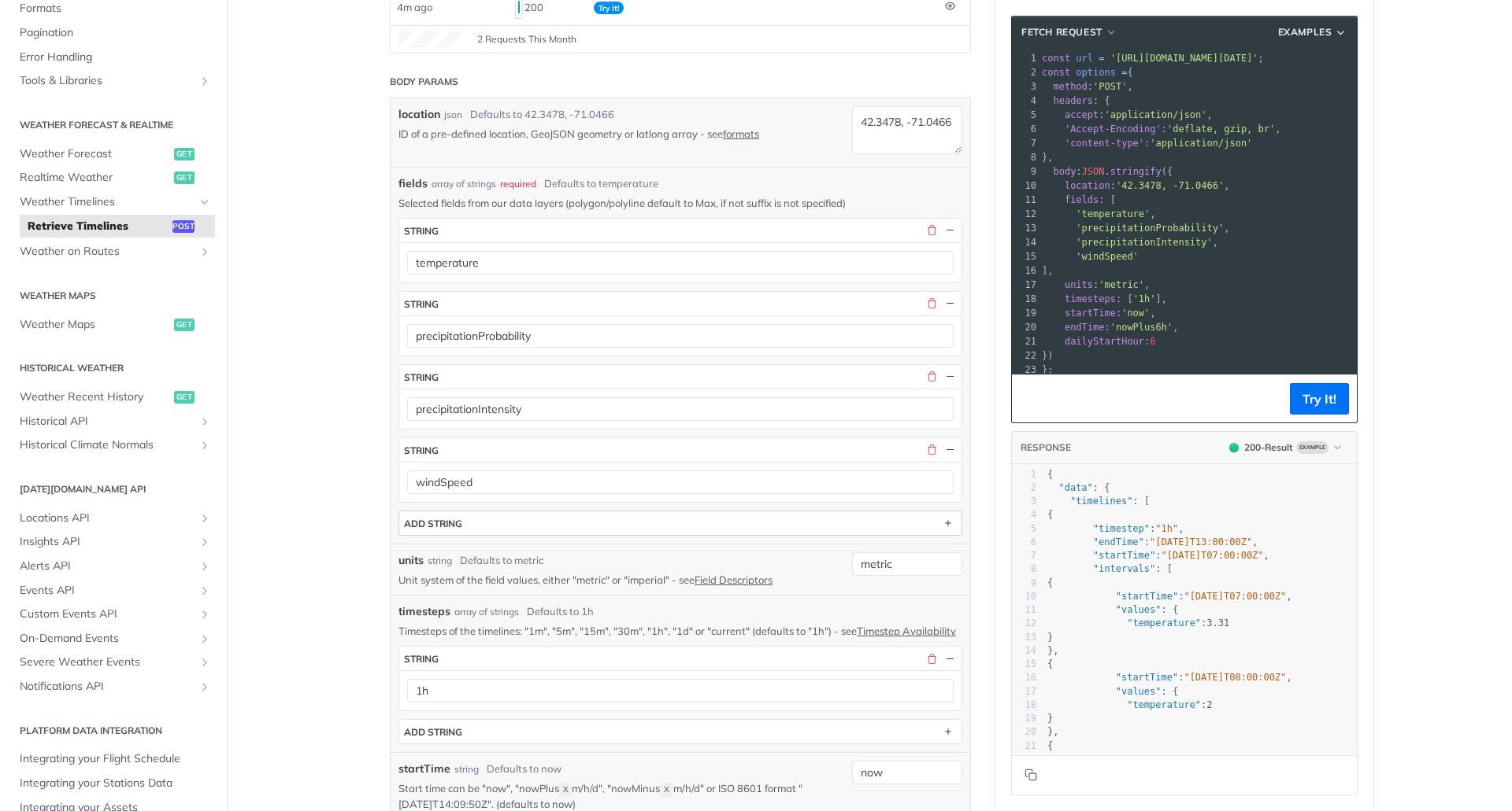
scroll to position [314, 0]
click at [1311, 396] on button "Try It!" at bounding box center [1319, 399] width 59 height 31
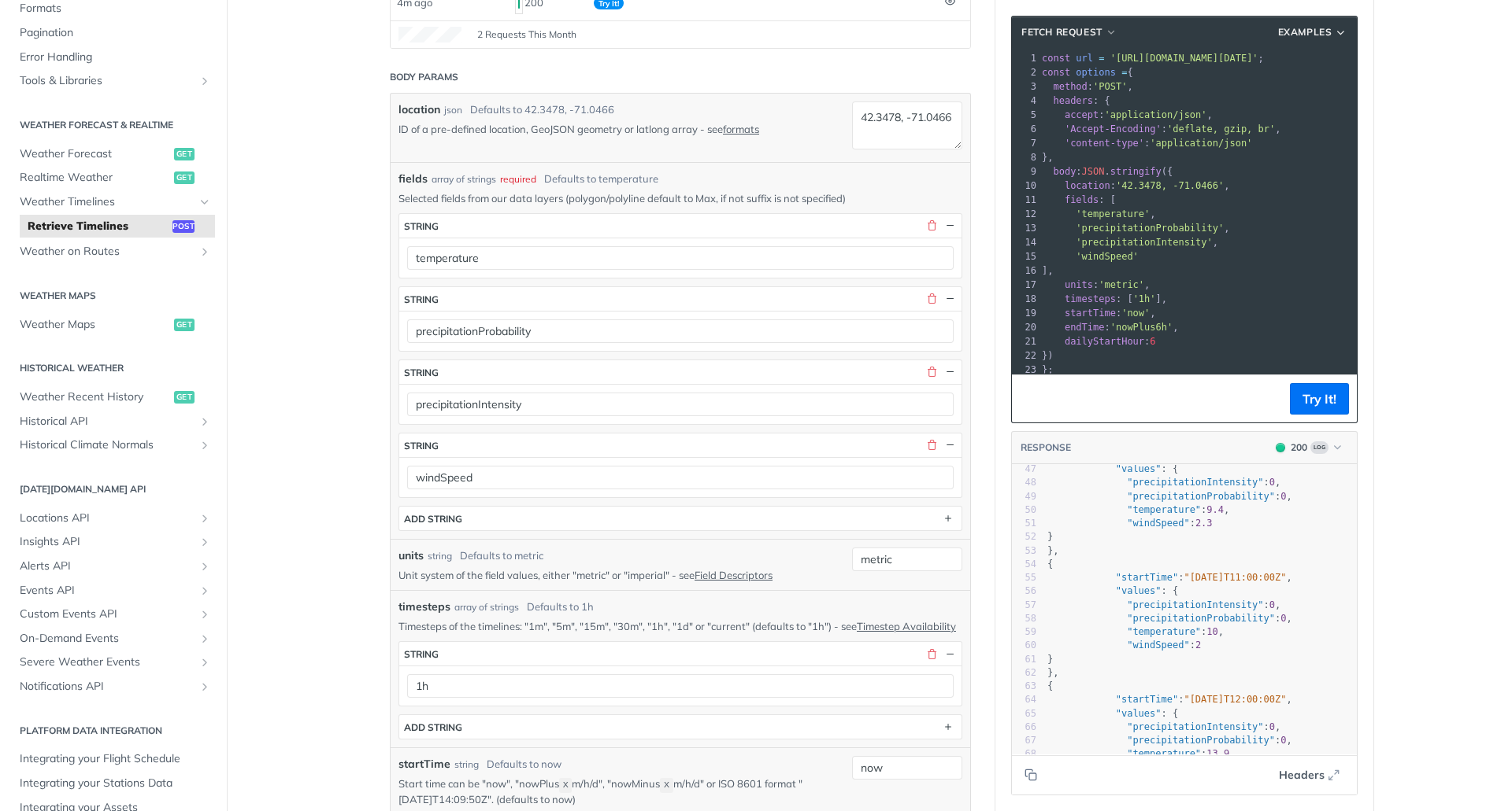
scroll to position [708, 0]
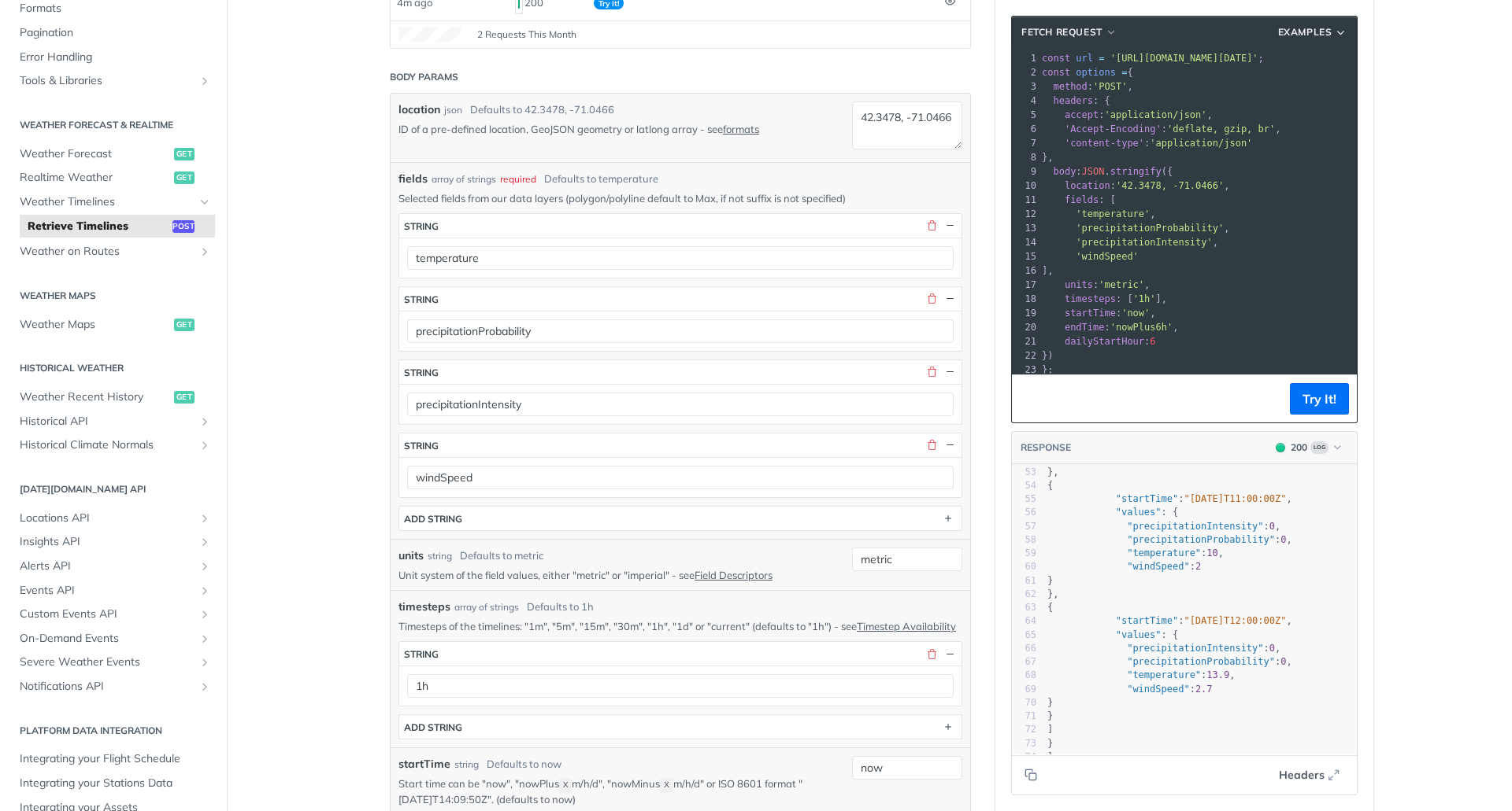
click at [1170, 542] on span ""precipitationProbability"" at bounding box center [1201, 539] width 148 height 11
type textarea "precipitationProbability"
click at [1170, 542] on span ""precipitationProbability"" at bounding box center [1201, 539] width 148 height 11
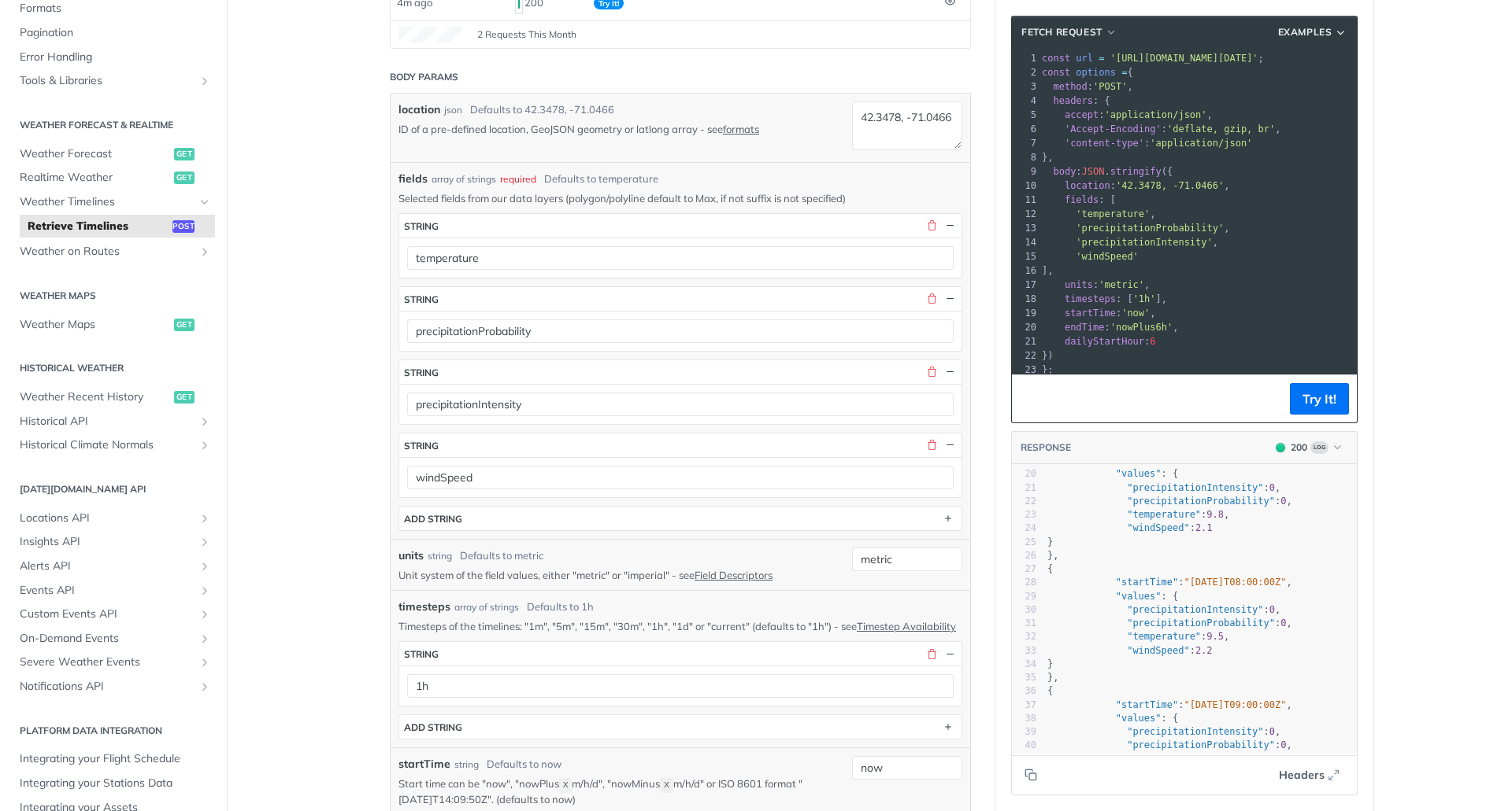
scroll to position [502, 0]
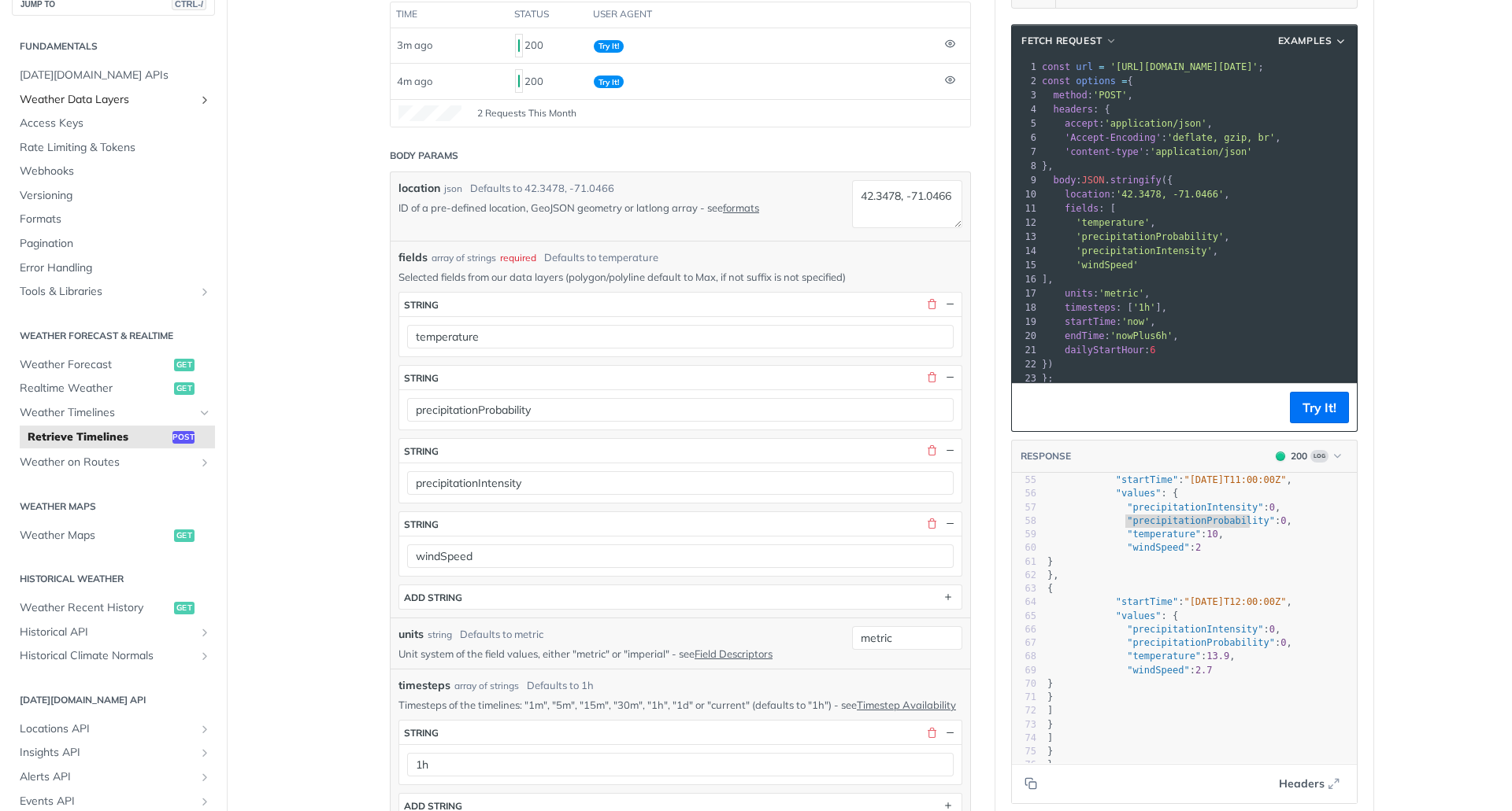
click at [128, 91] on link "Weather Data Layers" at bounding box center [113, 99] width 203 height 24
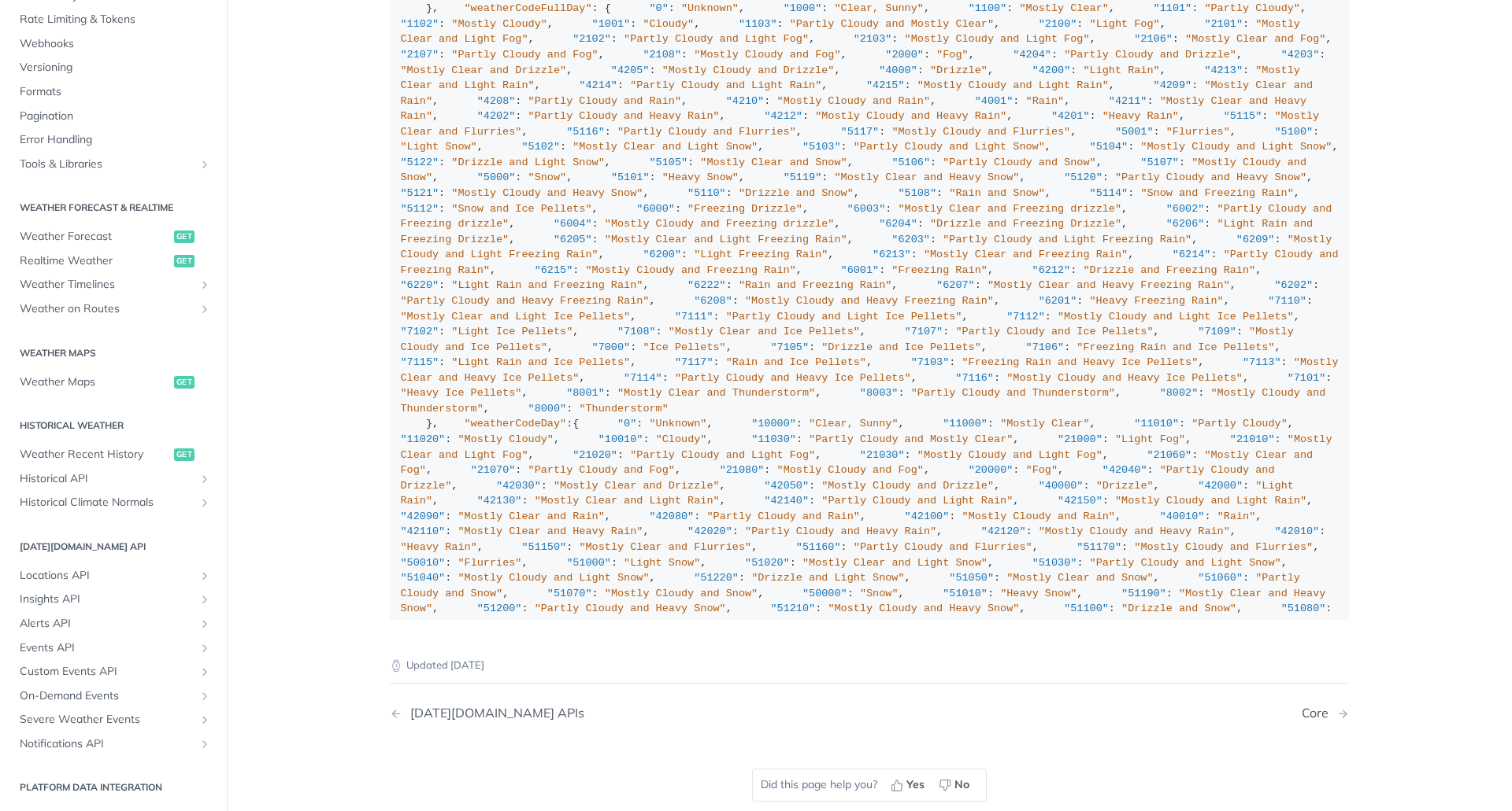
scroll to position [621, 0]
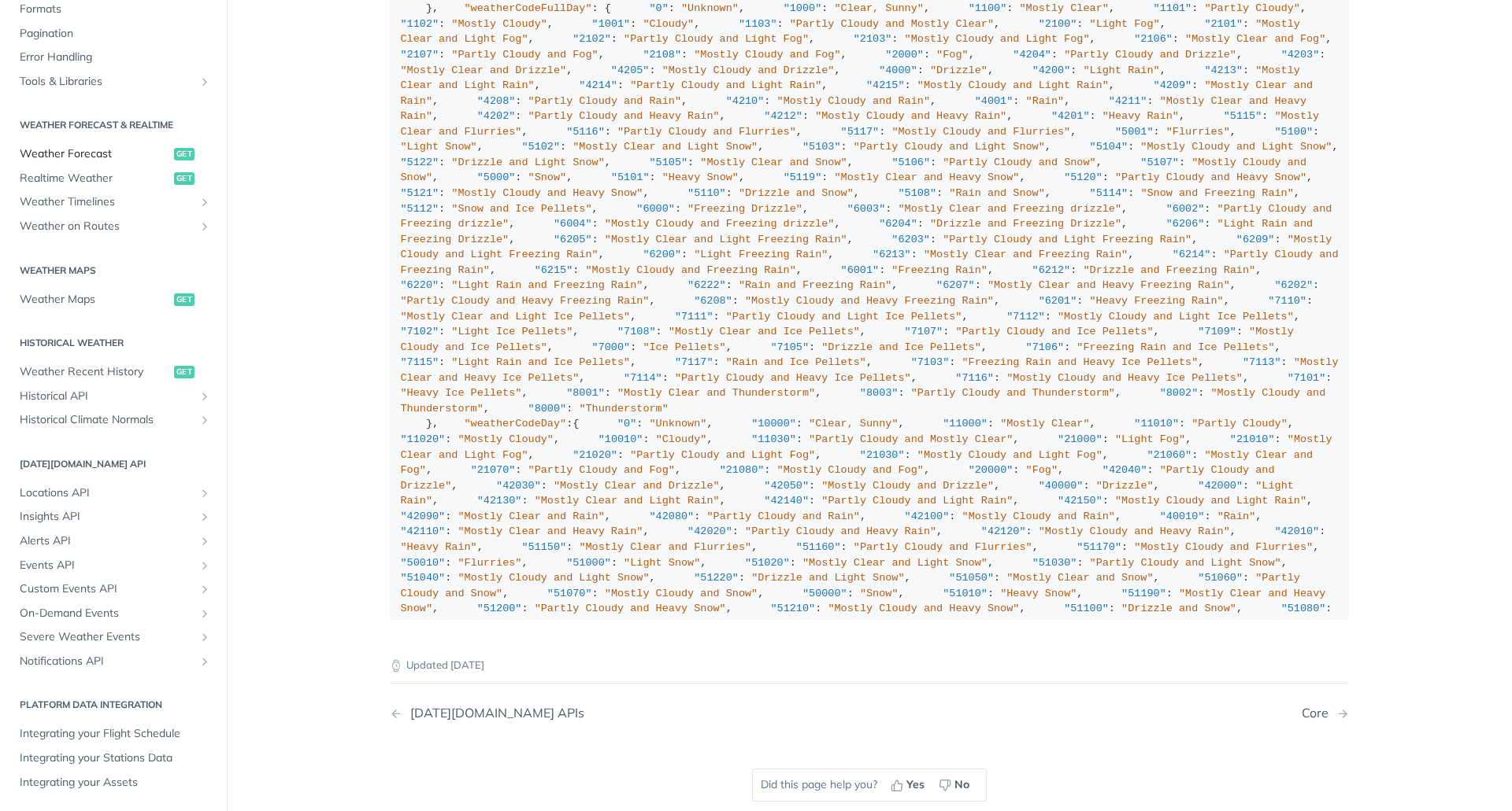
click at [88, 153] on span "Weather Forecast" at bounding box center [95, 154] width 151 height 16
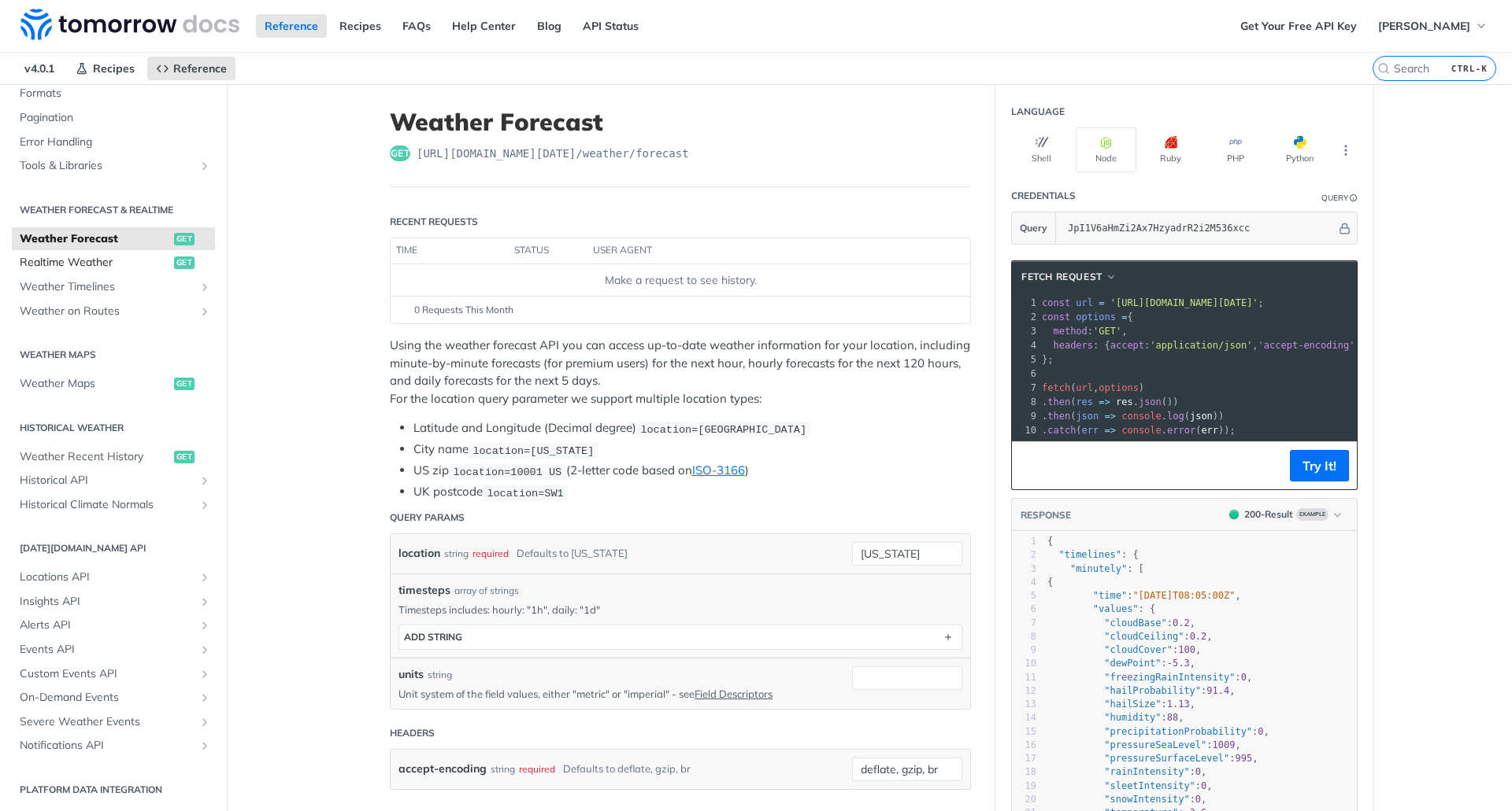
click at [77, 271] on link "Realtime Weather get" at bounding box center [113, 262] width 203 height 24
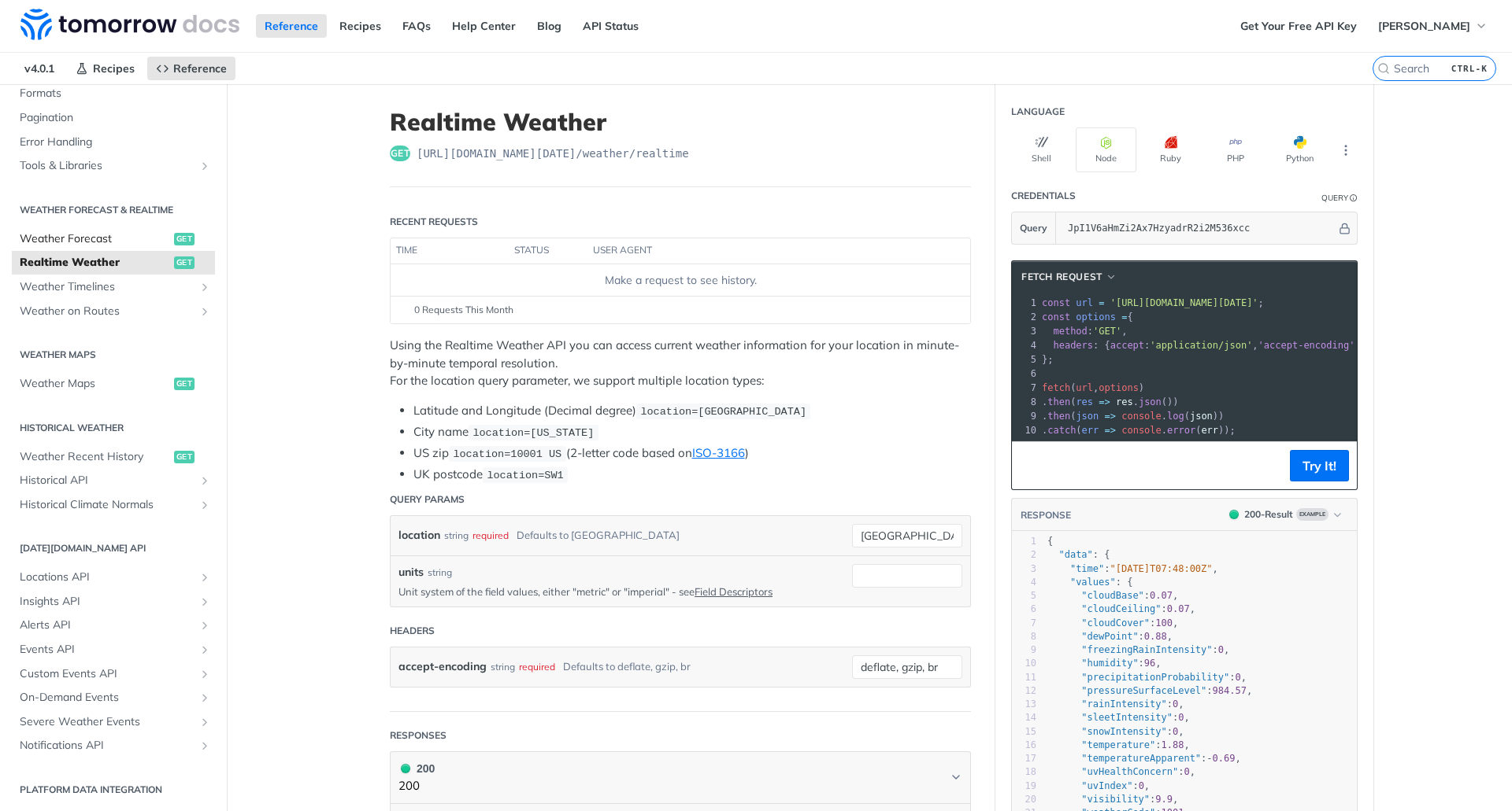
click at [81, 247] on link "Weather Forecast get" at bounding box center [113, 239] width 203 height 24
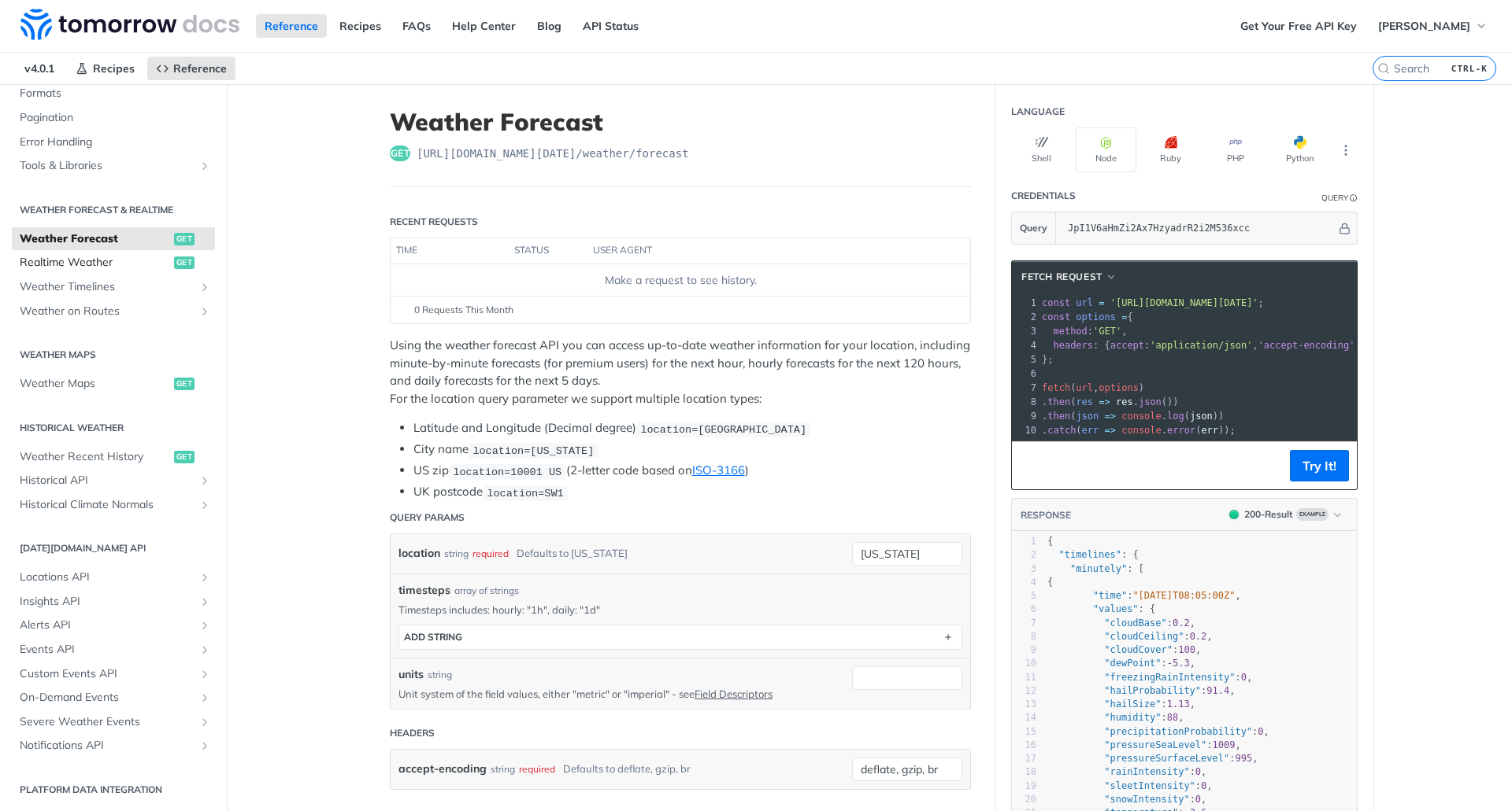
click at [76, 264] on span "Realtime Weather" at bounding box center [95, 263] width 151 height 16
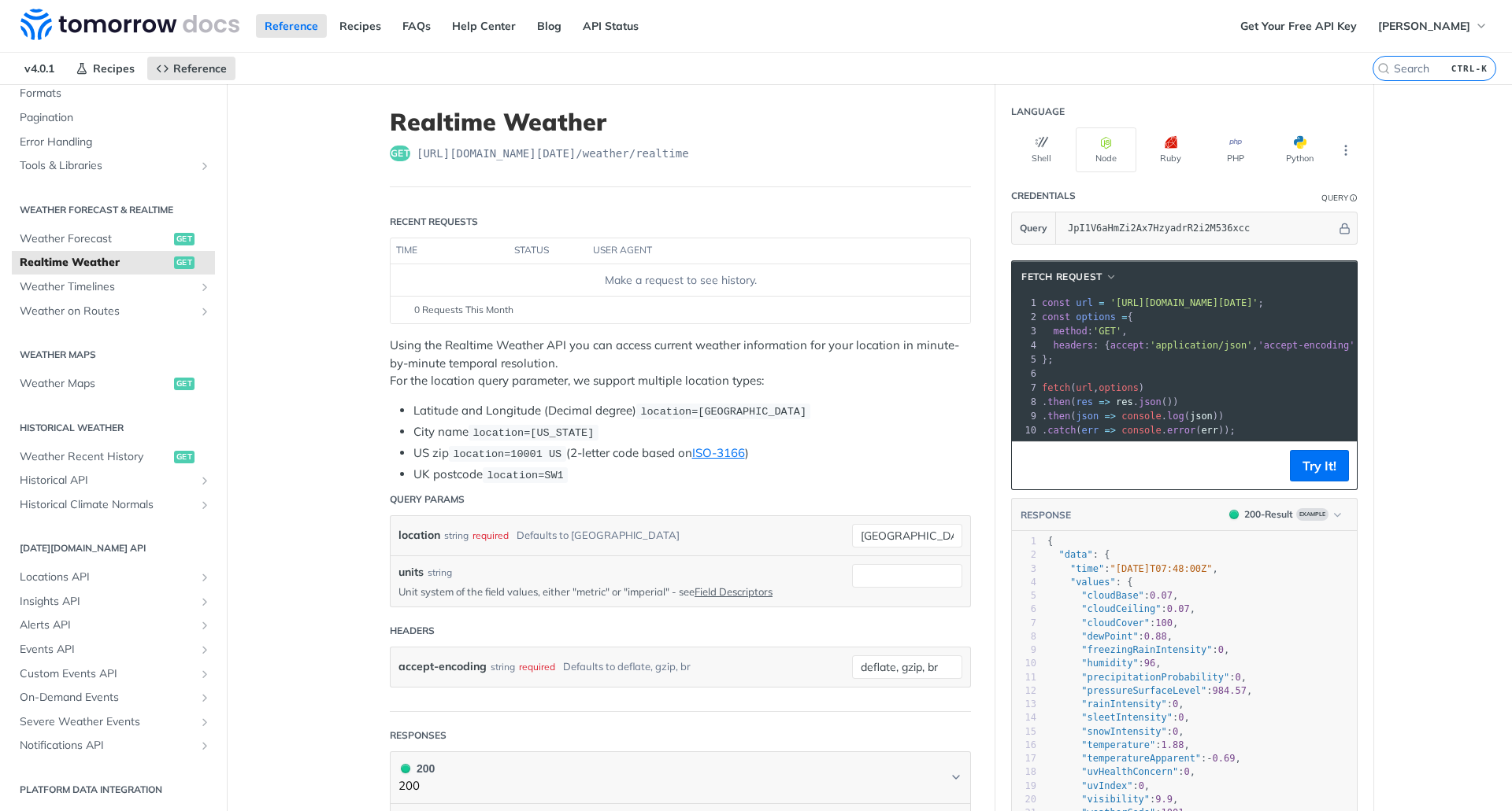
click at [296, 379] on main "JUMP TO CTRL-/ Fundamentals Tomorrow.io APIs Weather Data Layers Core Probabili…" at bounding box center [756, 797] width 1512 height 1425
click at [92, 288] on span "Weather Timelines" at bounding box center [107, 287] width 175 height 16
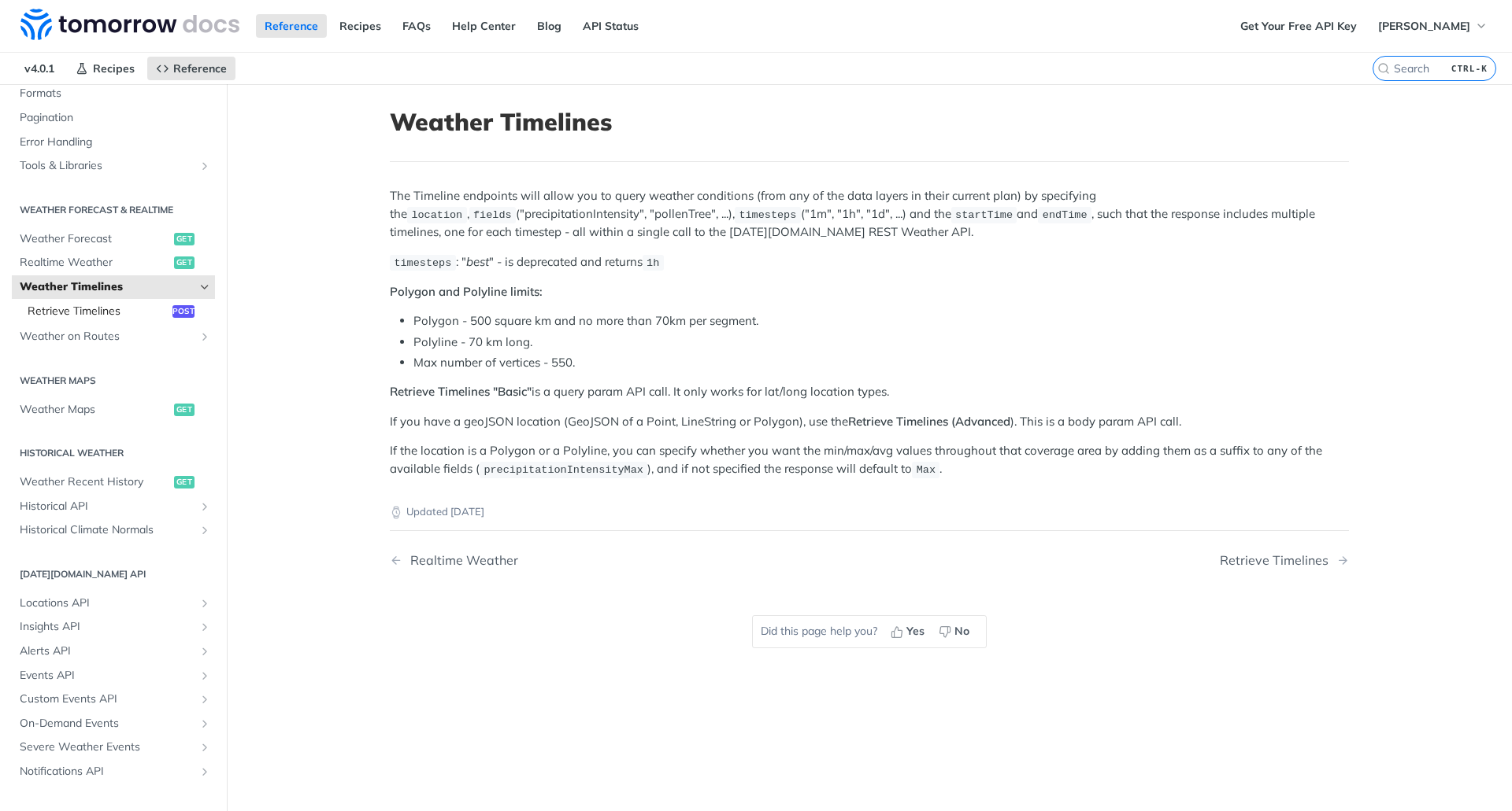
click at [118, 308] on span "Retrieve Timelines" at bounding box center [98, 312] width 141 height 16
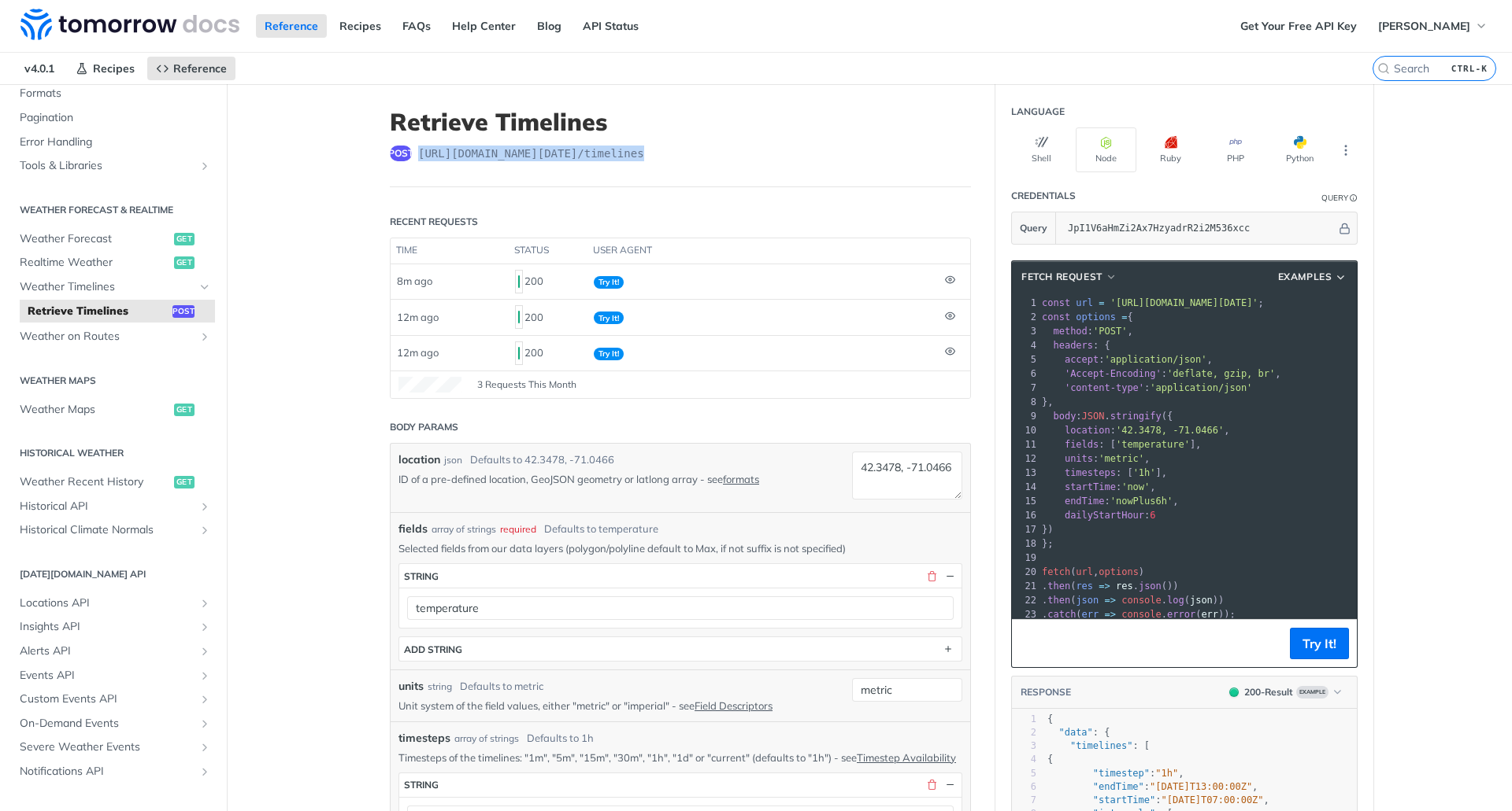
drag, startPoint x: 630, startPoint y: 155, endPoint x: 413, endPoint y: 157, distance: 217.0
click at [418, 157] on span "https://api.tomorrow.io/v4 /timelines" at bounding box center [531, 153] width 226 height 16
copy span "https://api.tomorrow.io/v4 /timelines"
click at [1109, 150] on button "Node" at bounding box center [1106, 149] width 61 height 44
drag, startPoint x: 1044, startPoint y: 345, endPoint x: 1049, endPoint y: 403, distance: 58.2
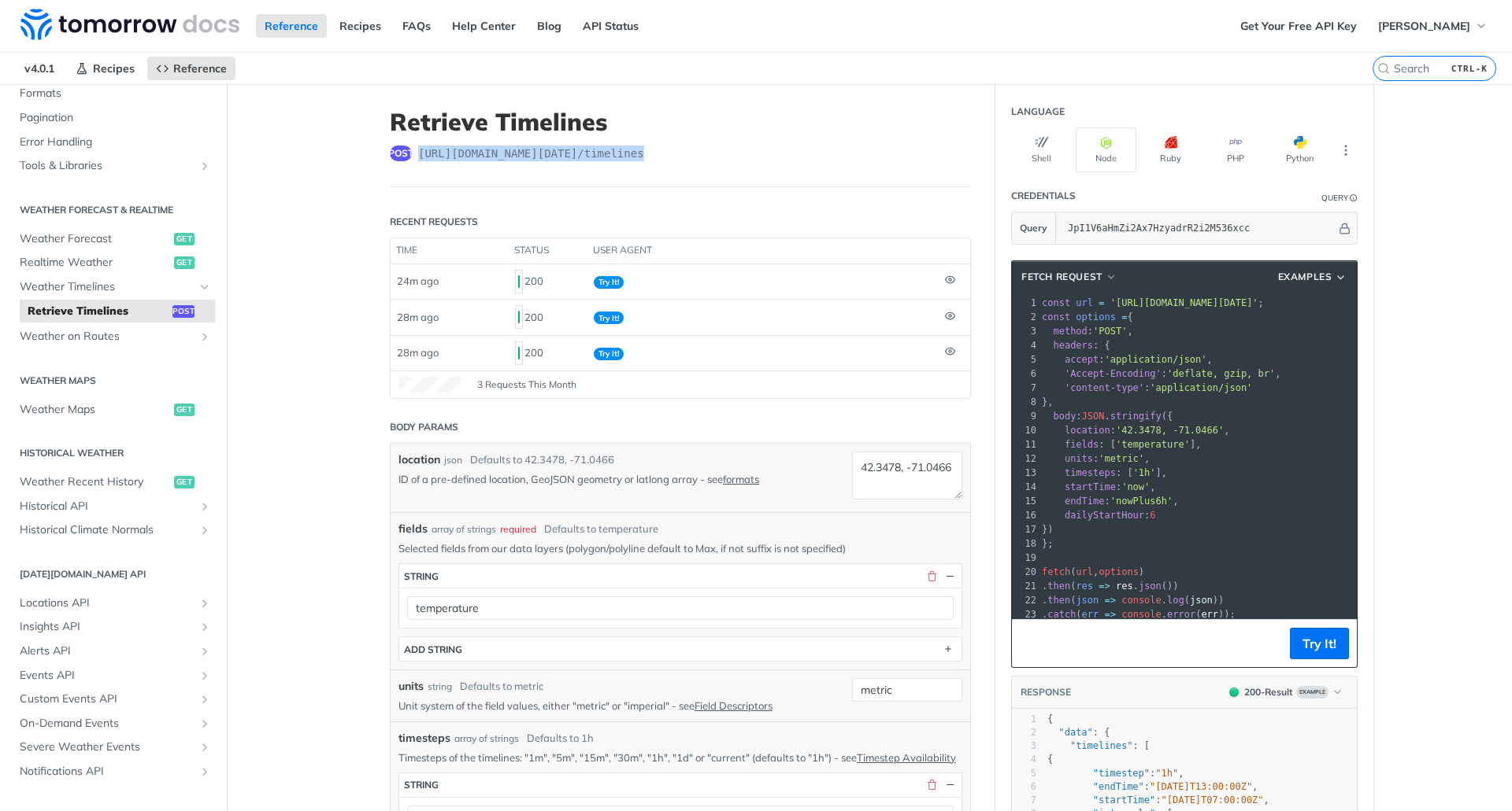
click at [1049, 403] on div "1 const url = 'https://api.tomorrow.io/v4/timelines?apikey=JpI1V6aHmZi2Ax7Hzyad…" at bounding box center [1278, 459] width 478 height 326
copy div "headers : { 5 accept : 'application/json' , 6 'Accept-Encoding' : 'deflate, gzi…"
click at [1149, 392] on span "'application/json'" at bounding box center [1200, 388] width 102 height 11
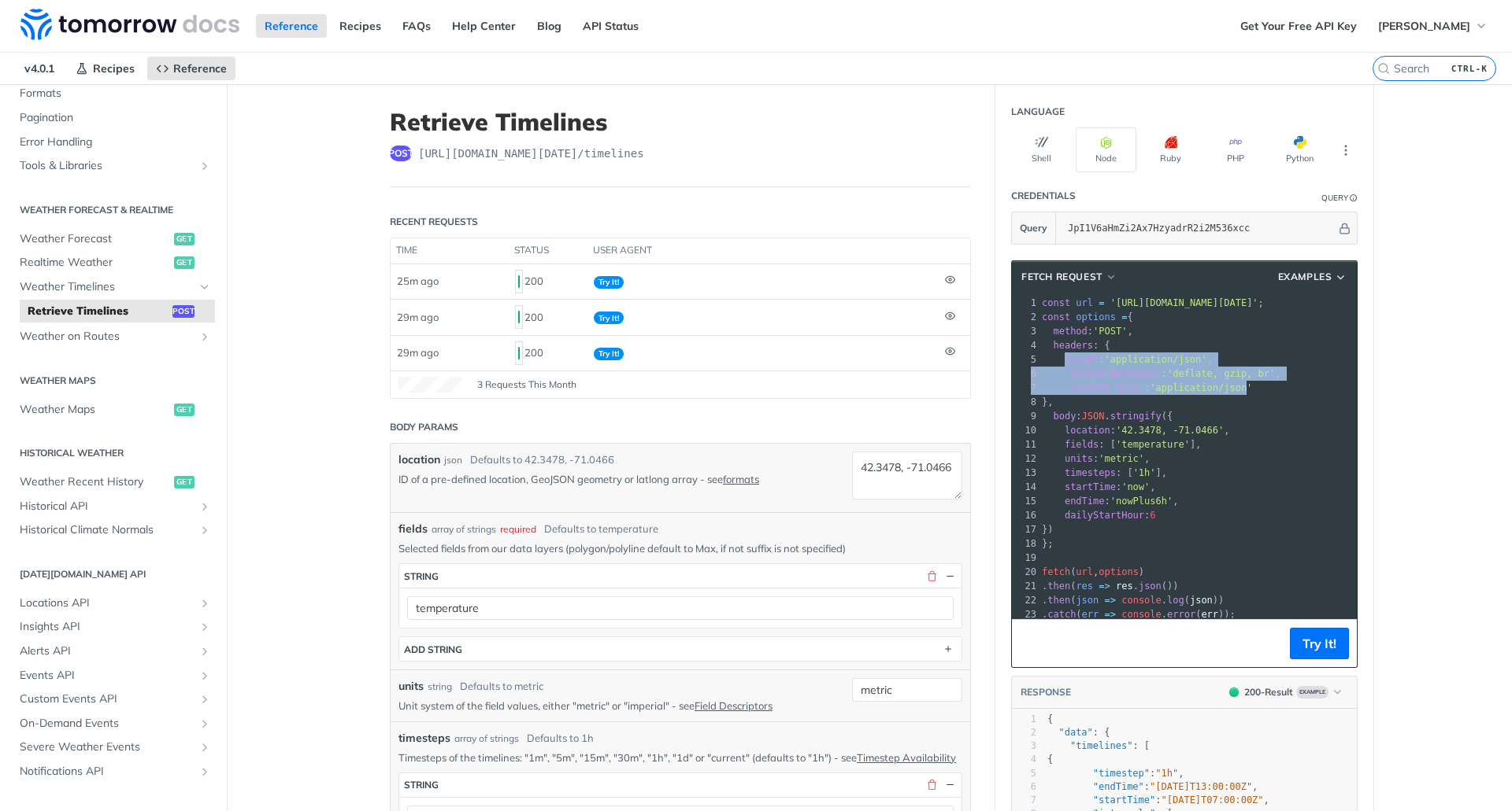
drag, startPoint x: 1054, startPoint y: 362, endPoint x: 1229, endPoint y: 382, distance: 176.1
click at [1229, 382] on div "1 const url = 'https://api.tomorrow.io/v4/timelines?apikey=JpI1V6aHmZi2Ax7Hzyad…" at bounding box center [1278, 459] width 478 height 326
copy div "accept : 'application/json' , 6 'Accept-Encoding' : 'deflate, gzip, br' , 7 'co…"
click at [1341, 154] on icon "More ellipsis" at bounding box center [1346, 150] width 14 height 14
click at [764, 125] on h1 "Retrieve Timelines" at bounding box center [680, 122] width 581 height 29
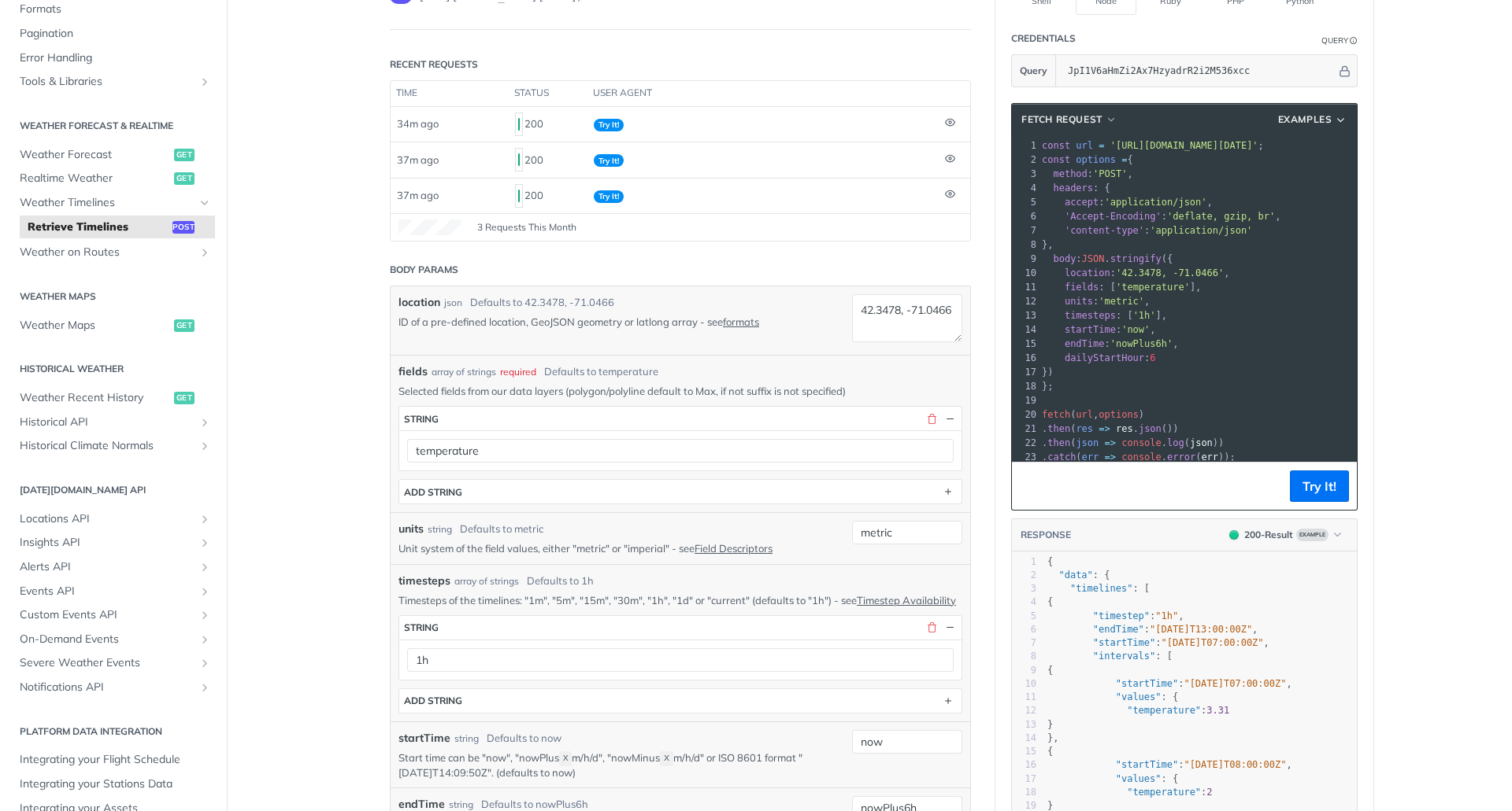
scroll to position [236, 0]
